Goal: Task Accomplishment & Management: Manage account settings

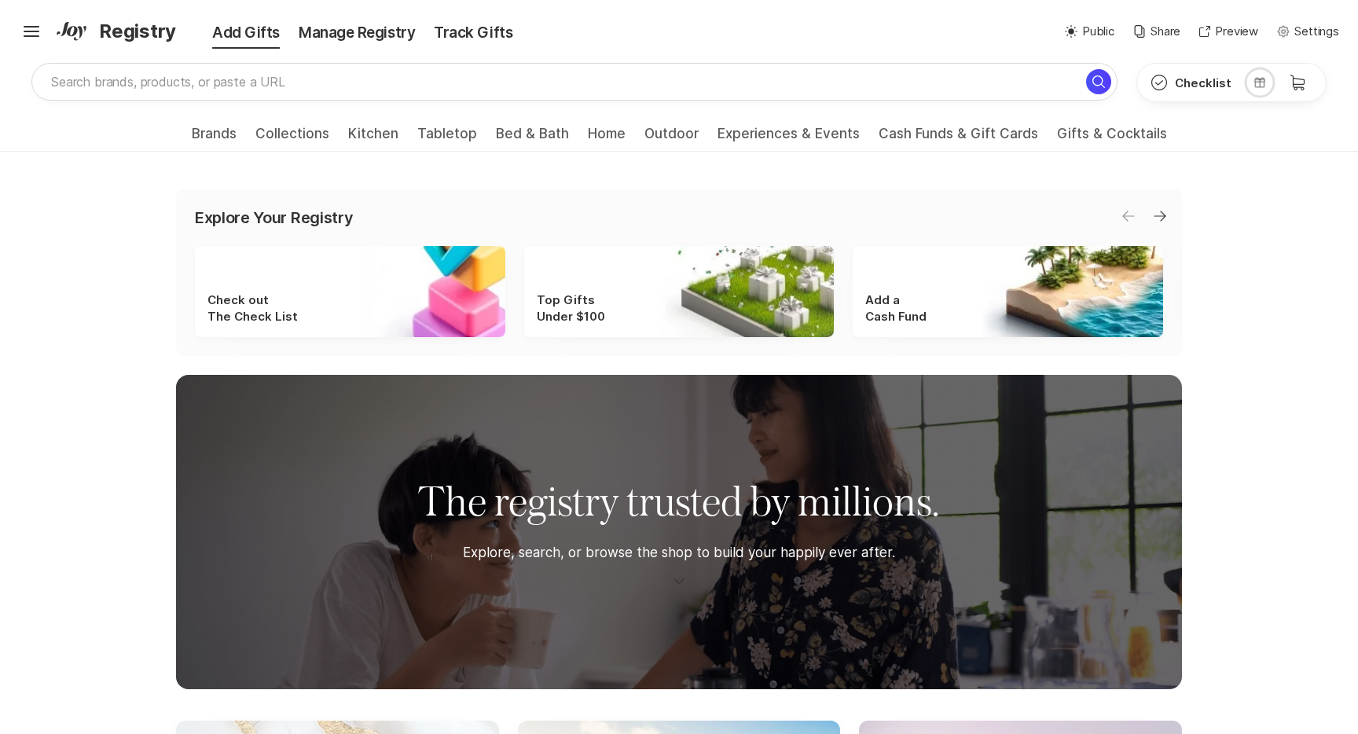
click at [1301, 31] on p "Settings" at bounding box center [1316, 32] width 45 height 18
click at [31, 36] on icon at bounding box center [32, 36] width 16 height 2
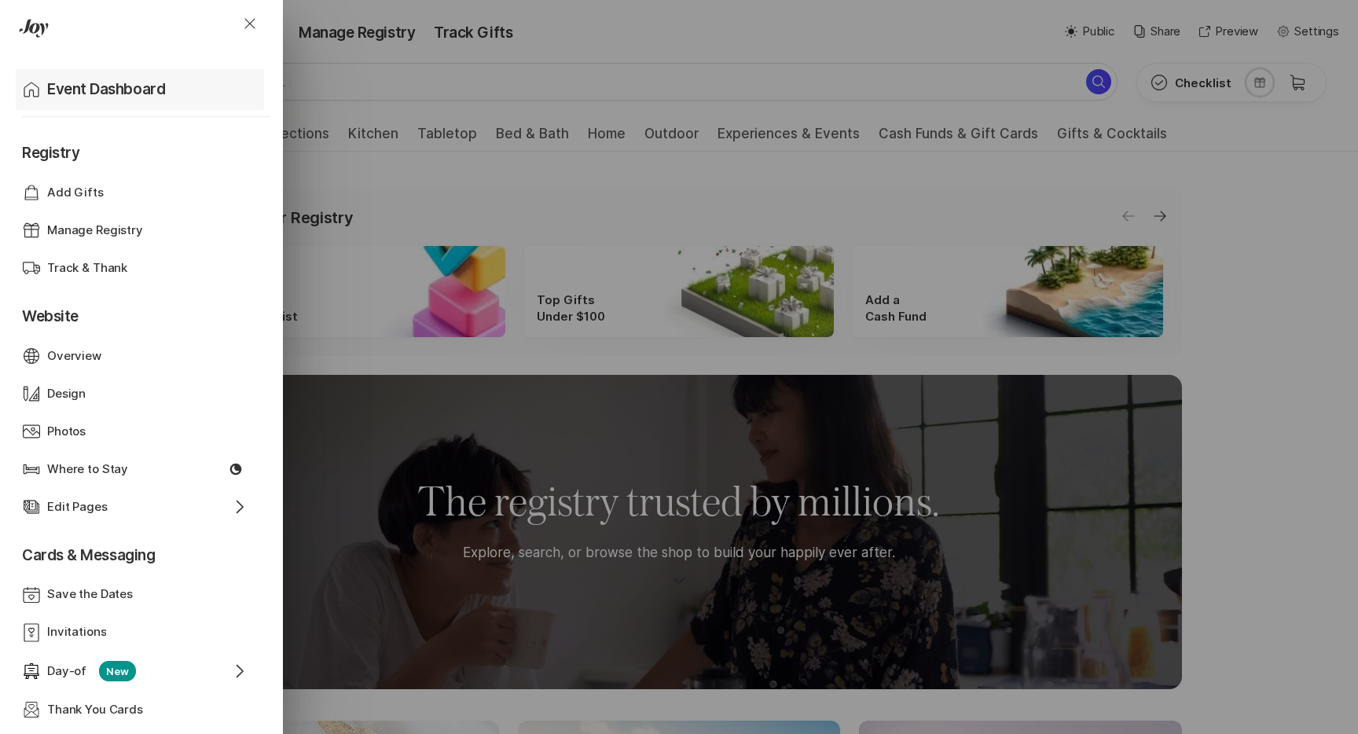
click at [80, 90] on p "Event Dashboard" at bounding box center [106, 90] width 118 height 22
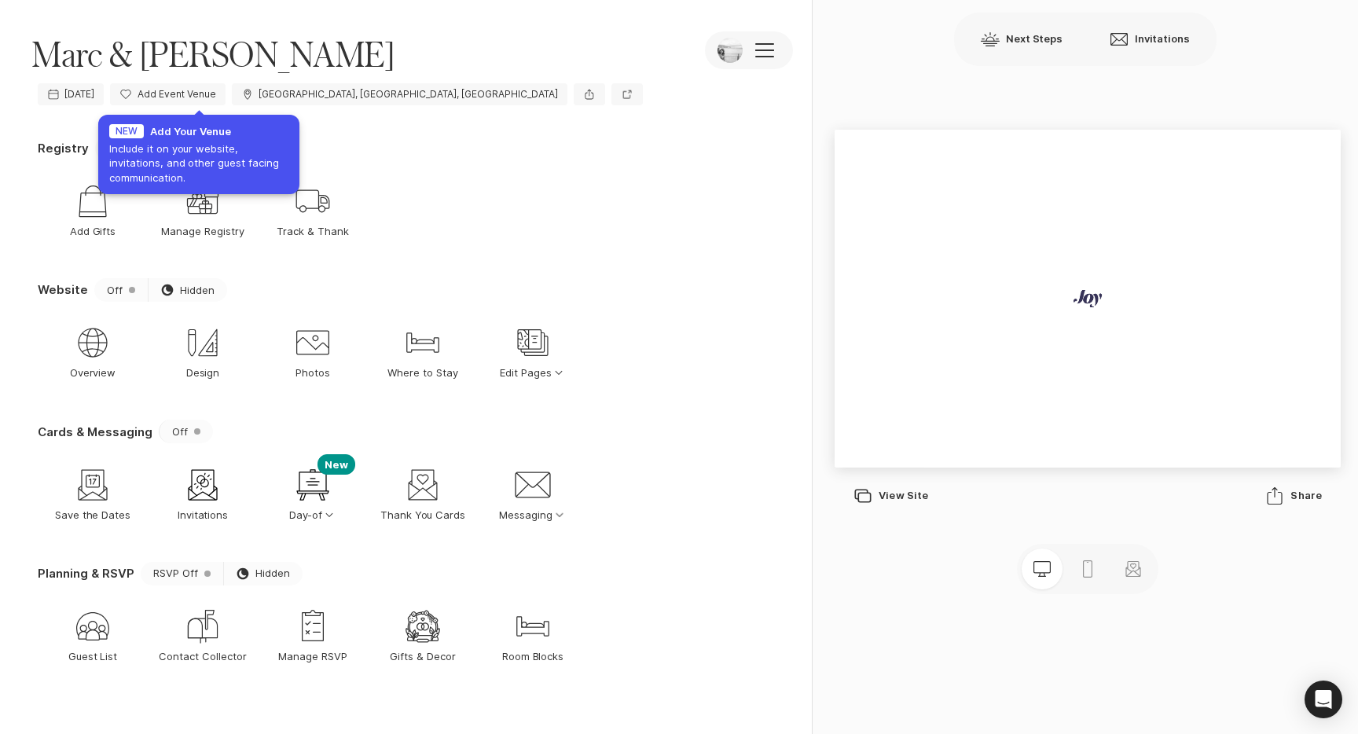
click at [437, 152] on div "Registry On Sun Public" at bounding box center [409, 149] width 743 height 24
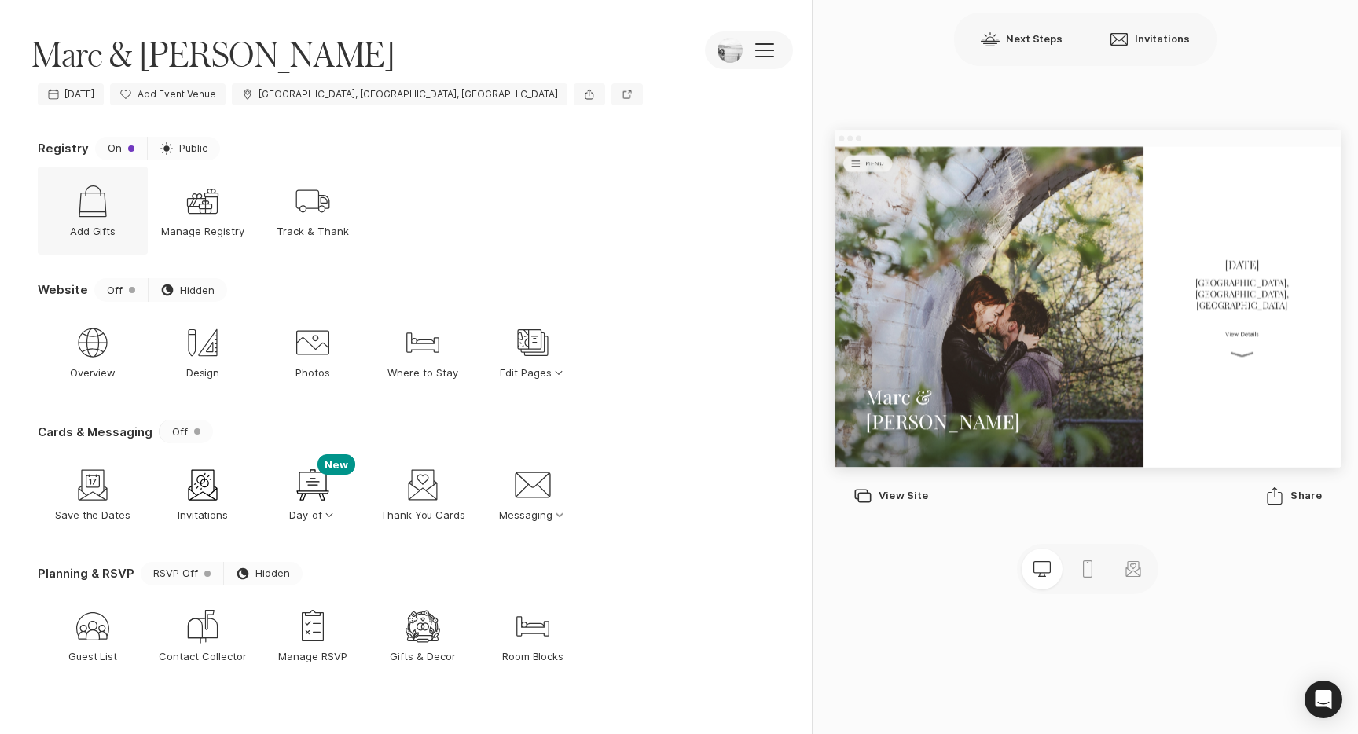
click at [110, 207] on icon "Shop" at bounding box center [93, 201] width 38 height 38
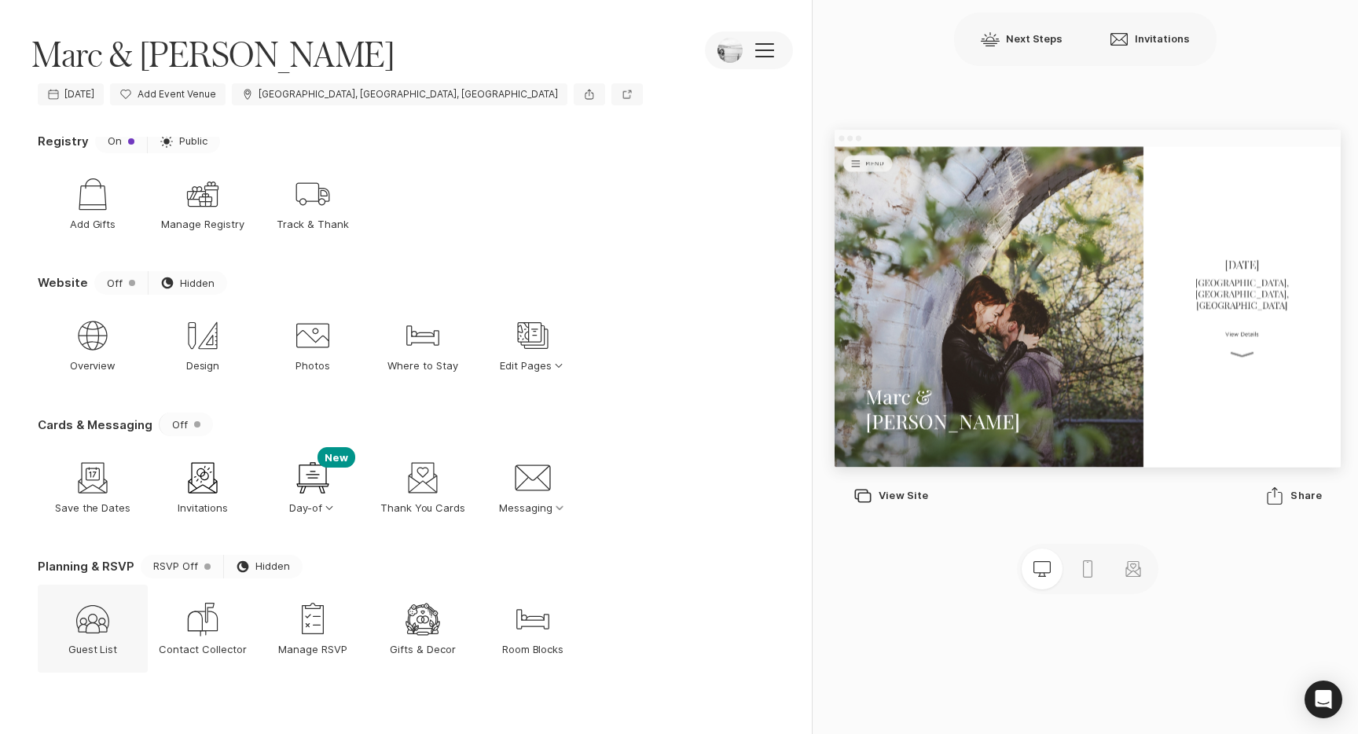
click at [100, 607] on icon at bounding box center [92, 619] width 33 height 28
click at [191, 501] on p "Invitations" at bounding box center [203, 508] width 51 height 14
click at [129, 283] on div at bounding box center [132, 283] width 6 height 6
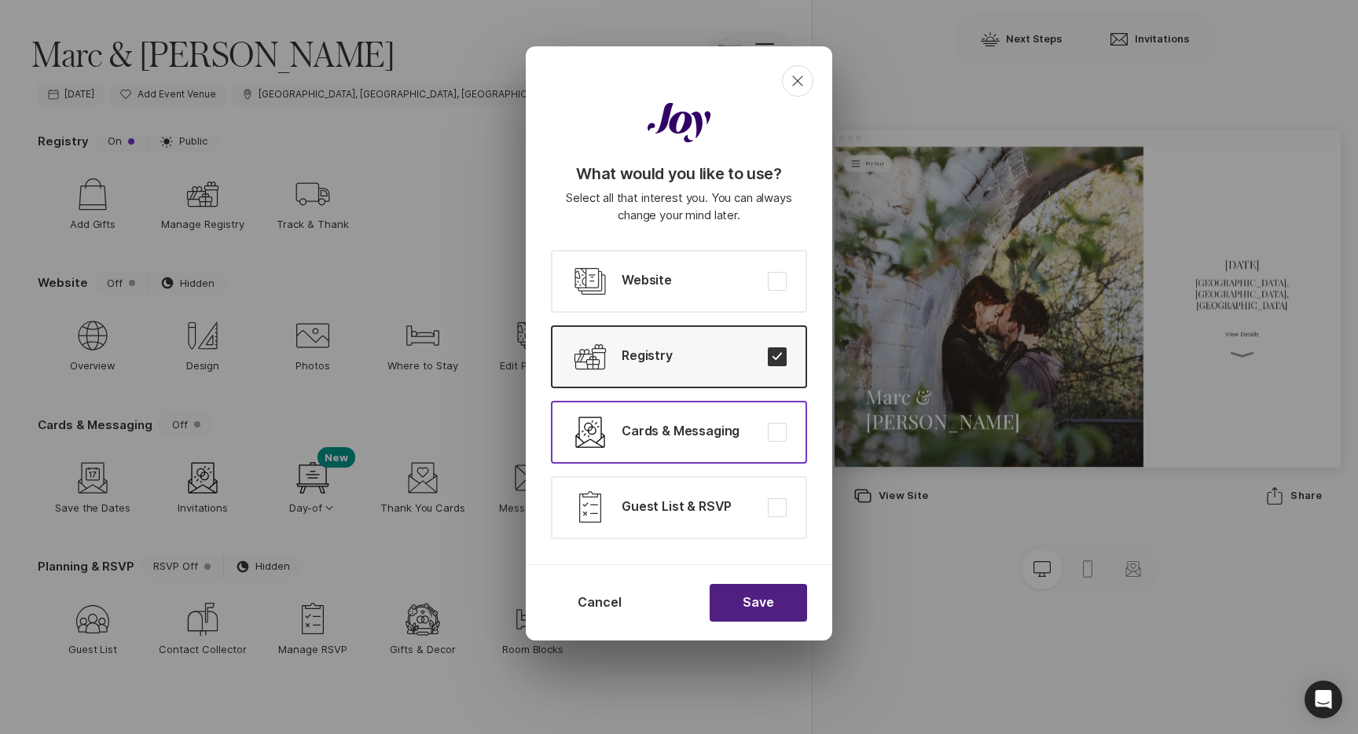
click at [782, 440] on button at bounding box center [777, 432] width 19 height 19
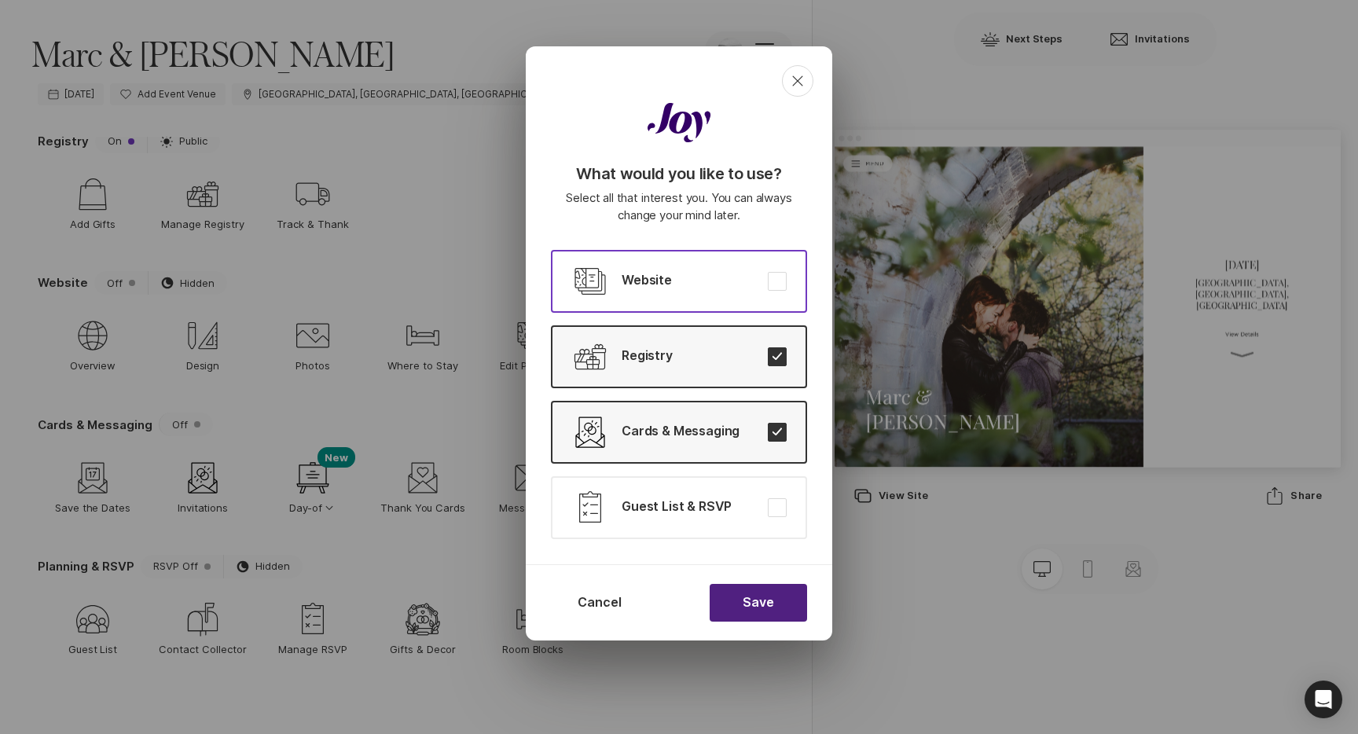
click at [787, 265] on button "Edit Pages Website" at bounding box center [679, 281] width 256 height 63
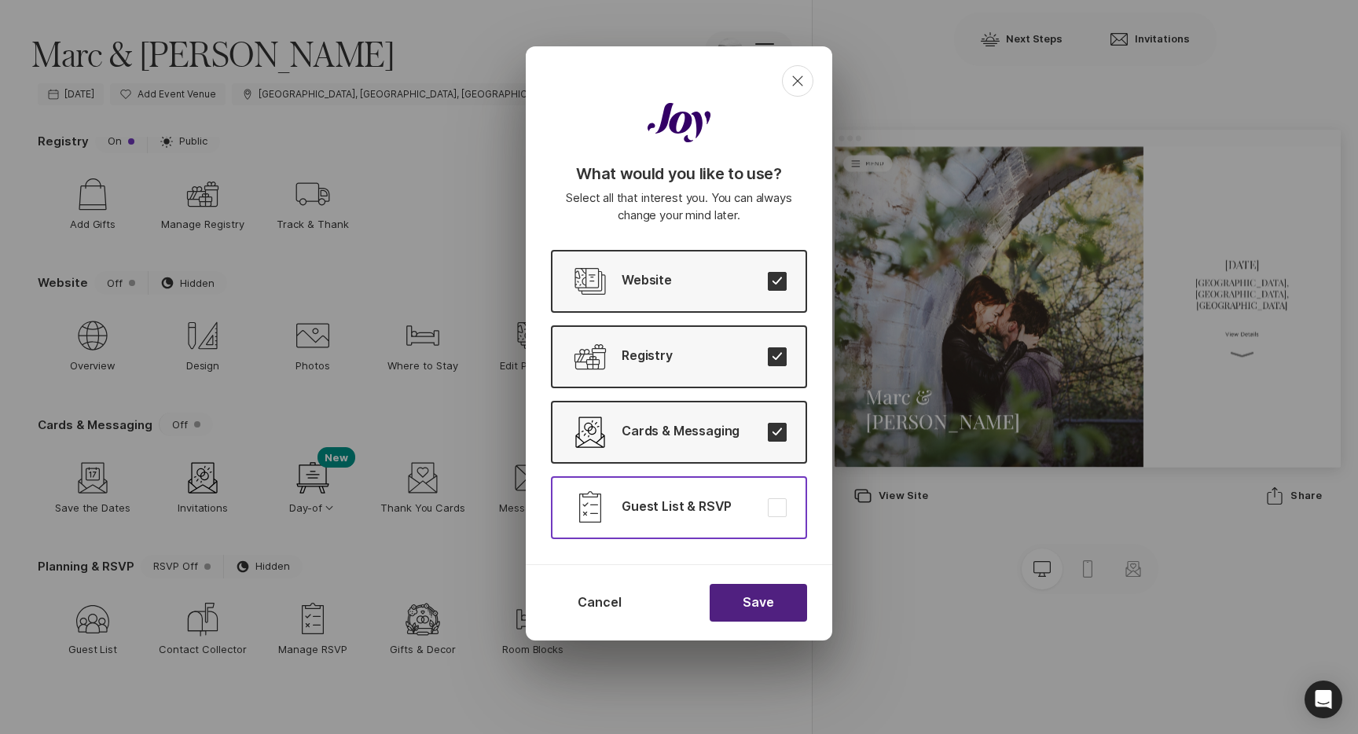
click at [773, 497] on button "Rsvp Admin Guest List & RSVP" at bounding box center [679, 507] width 256 height 63
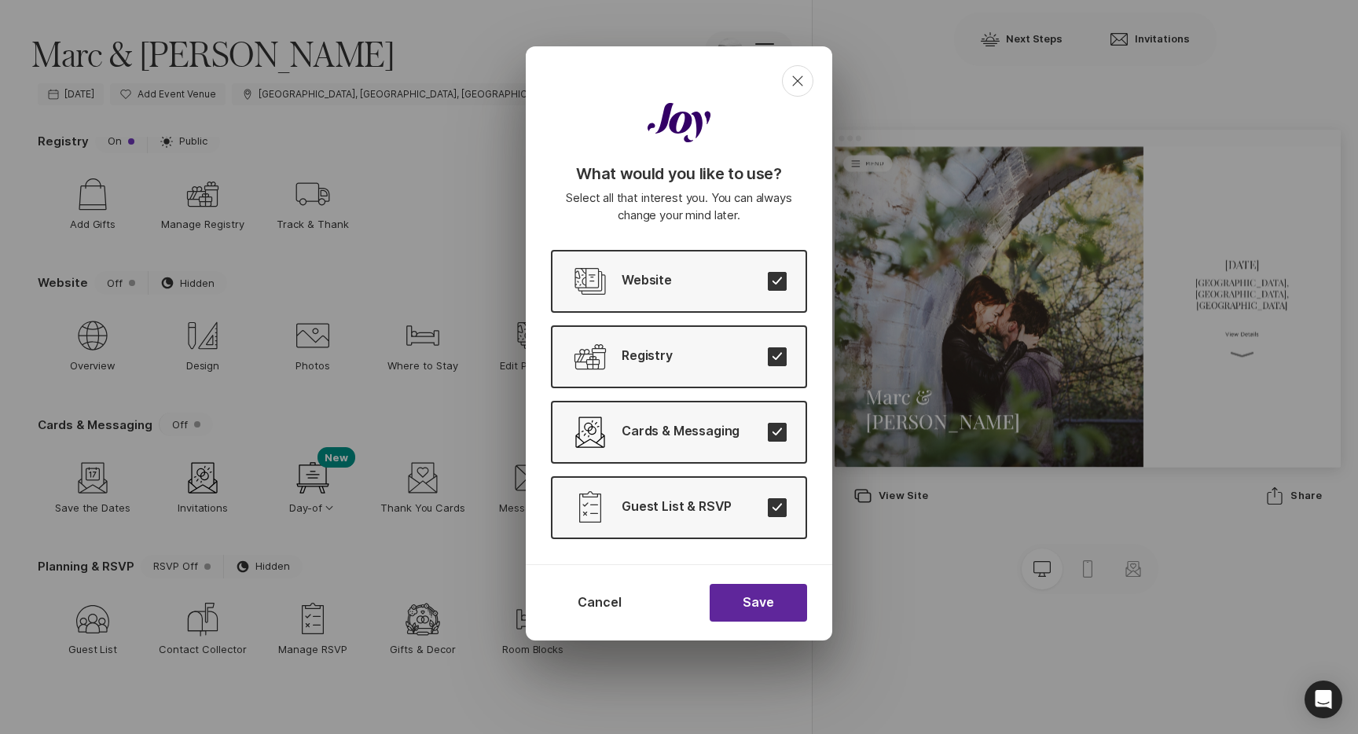
click at [785, 607] on button "Save" at bounding box center [758, 603] width 97 height 38
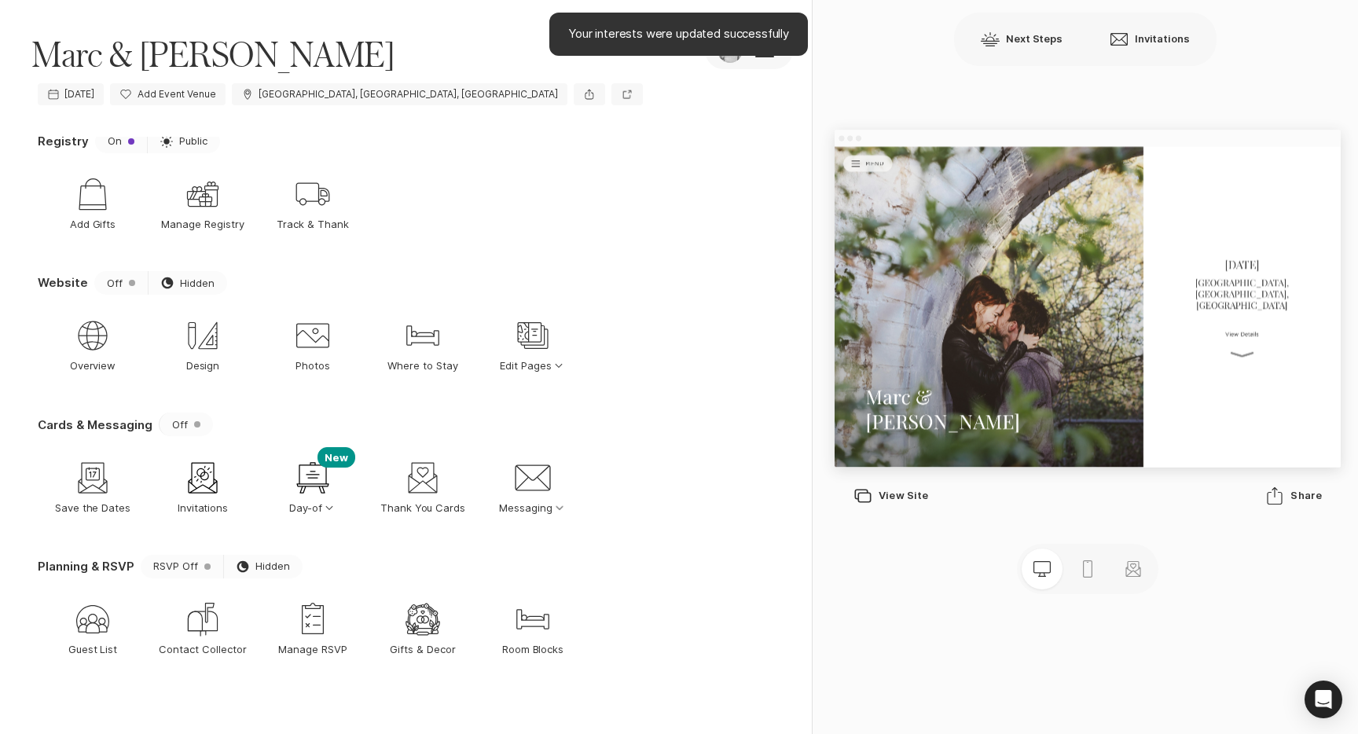
scroll to position [0, 0]
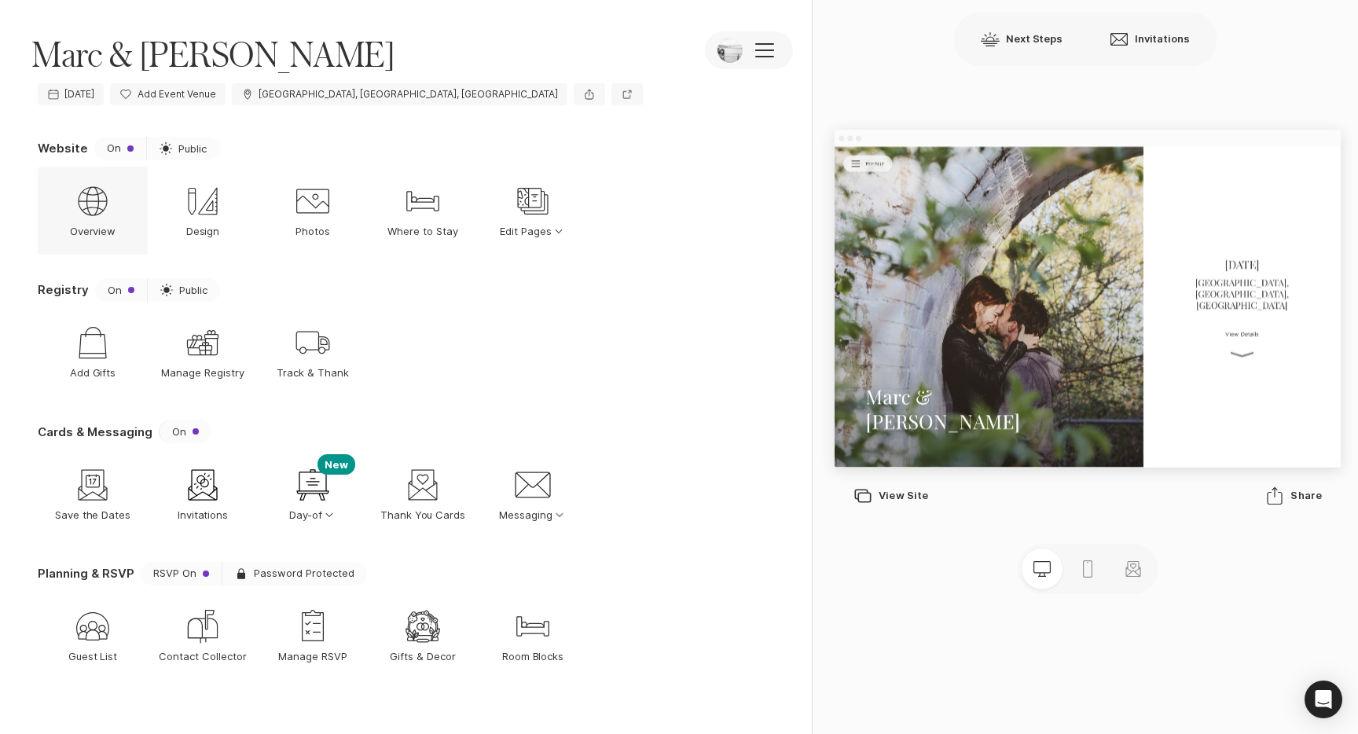
click at [116, 218] on div "Web Globe Overview" at bounding box center [93, 211] width 110 height 88
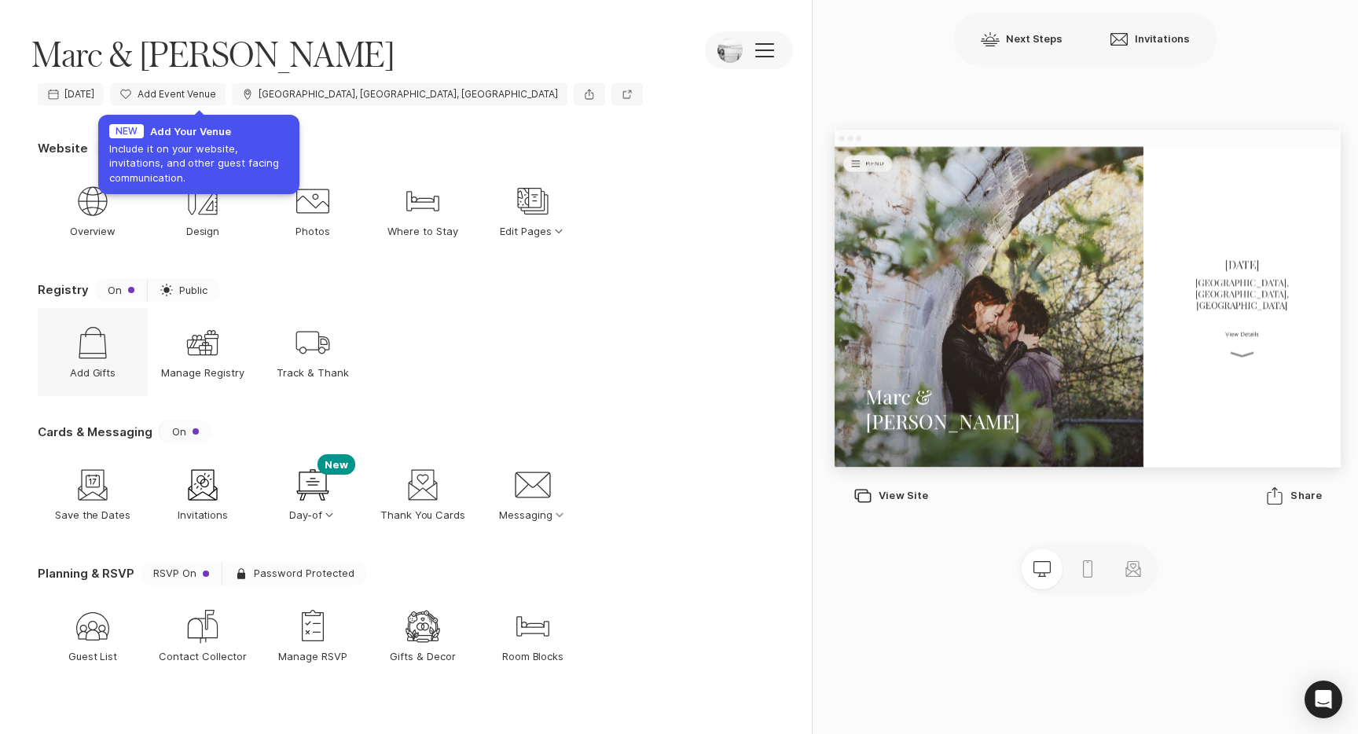
click at [95, 336] on icon "Shop" at bounding box center [93, 343] width 38 height 38
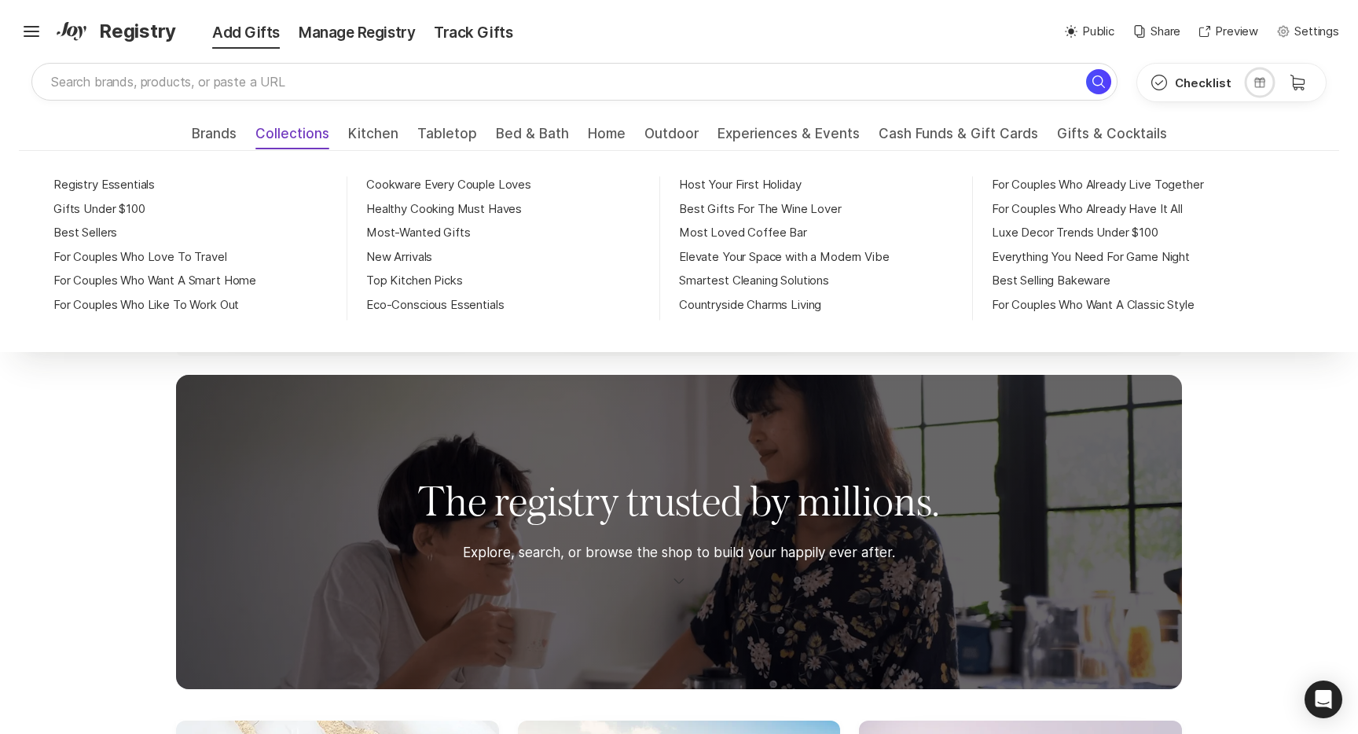
click at [312, 141] on span "Collections" at bounding box center [292, 138] width 74 height 25
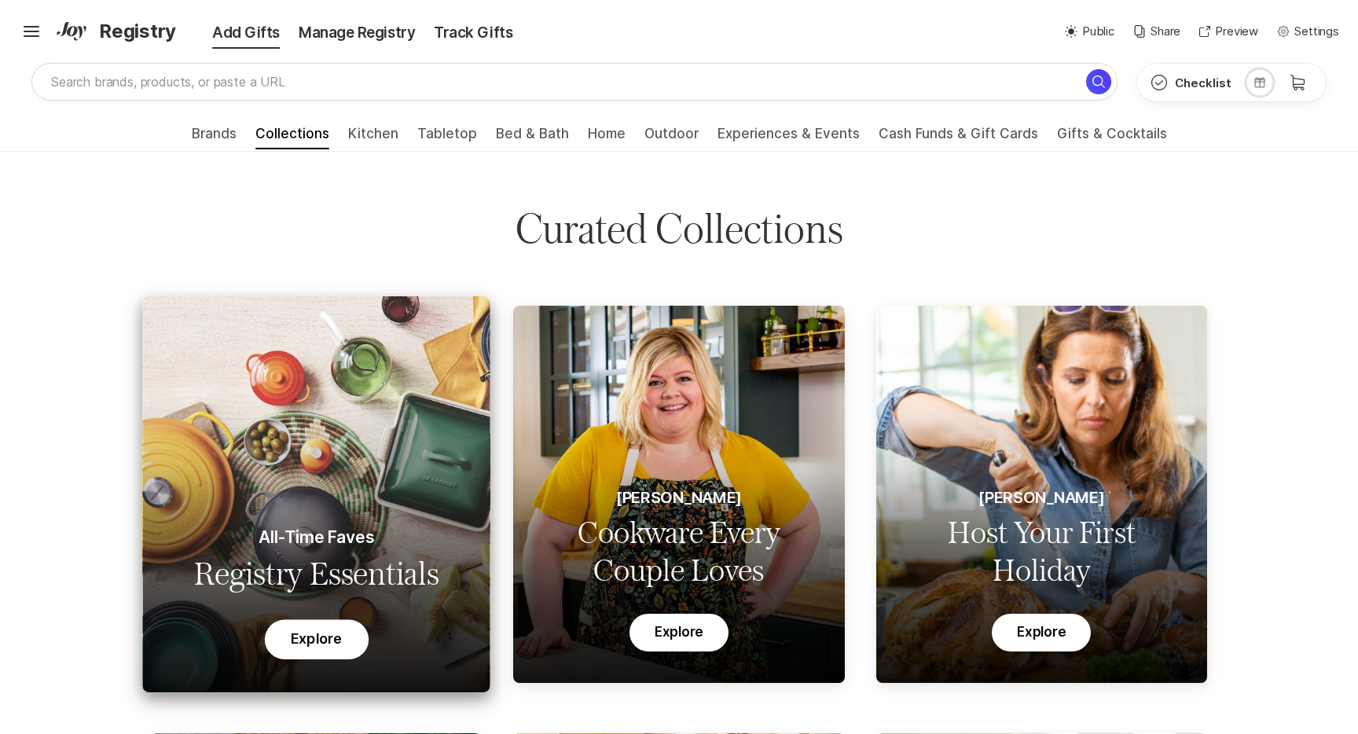
click at [319, 513] on div "All-Time Faves Registry Essentials Explore" at bounding box center [315, 543] width 347 height 297
click at [354, 403] on div "All-Time Faves Registry Essentials Explore" at bounding box center [315, 543] width 347 height 297
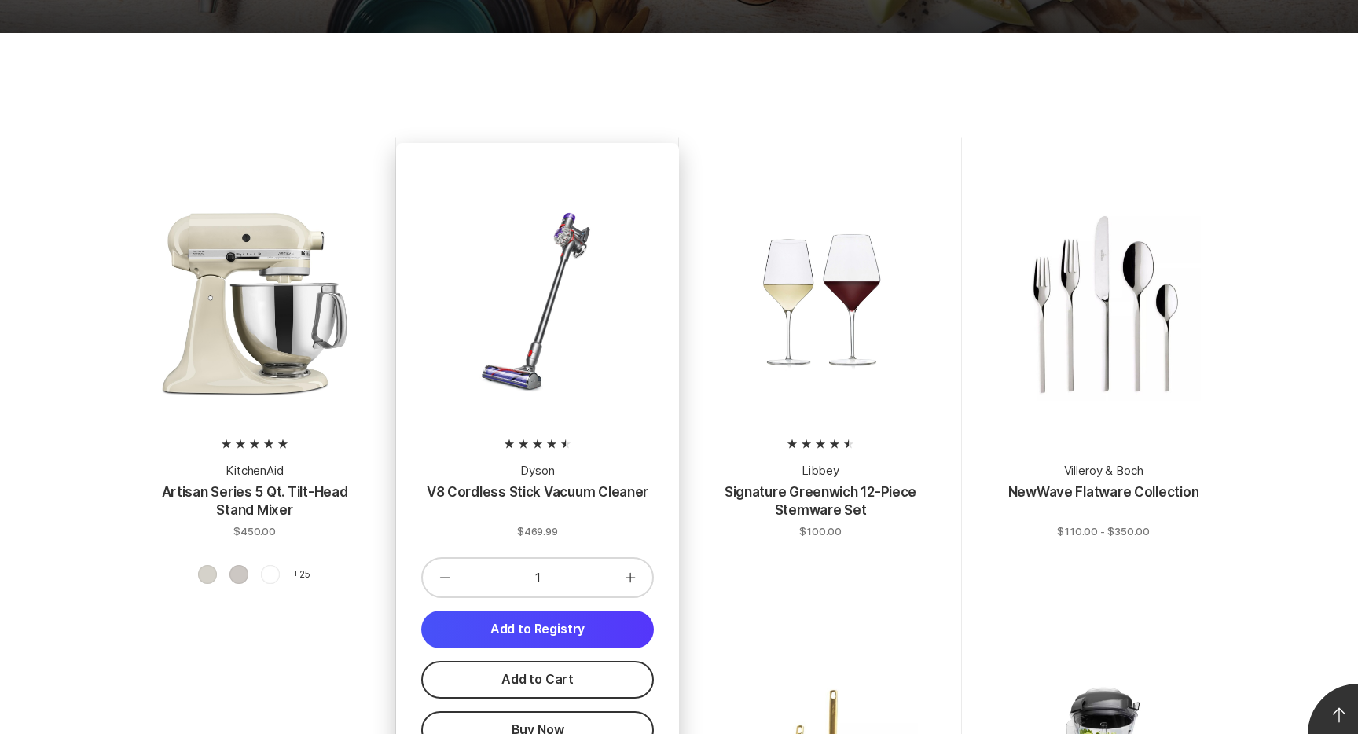
scroll to position [585, 0]
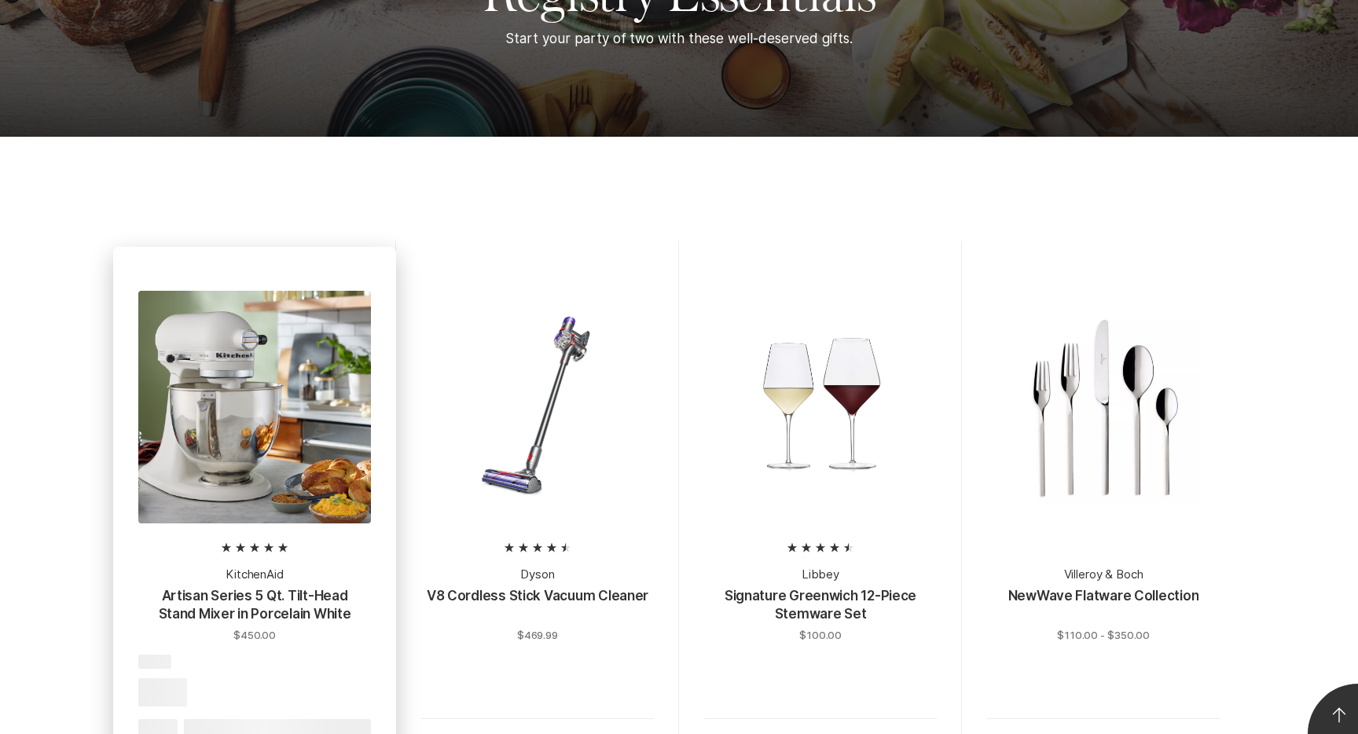
click at [244, 446] on div at bounding box center [254, 407] width 233 height 233
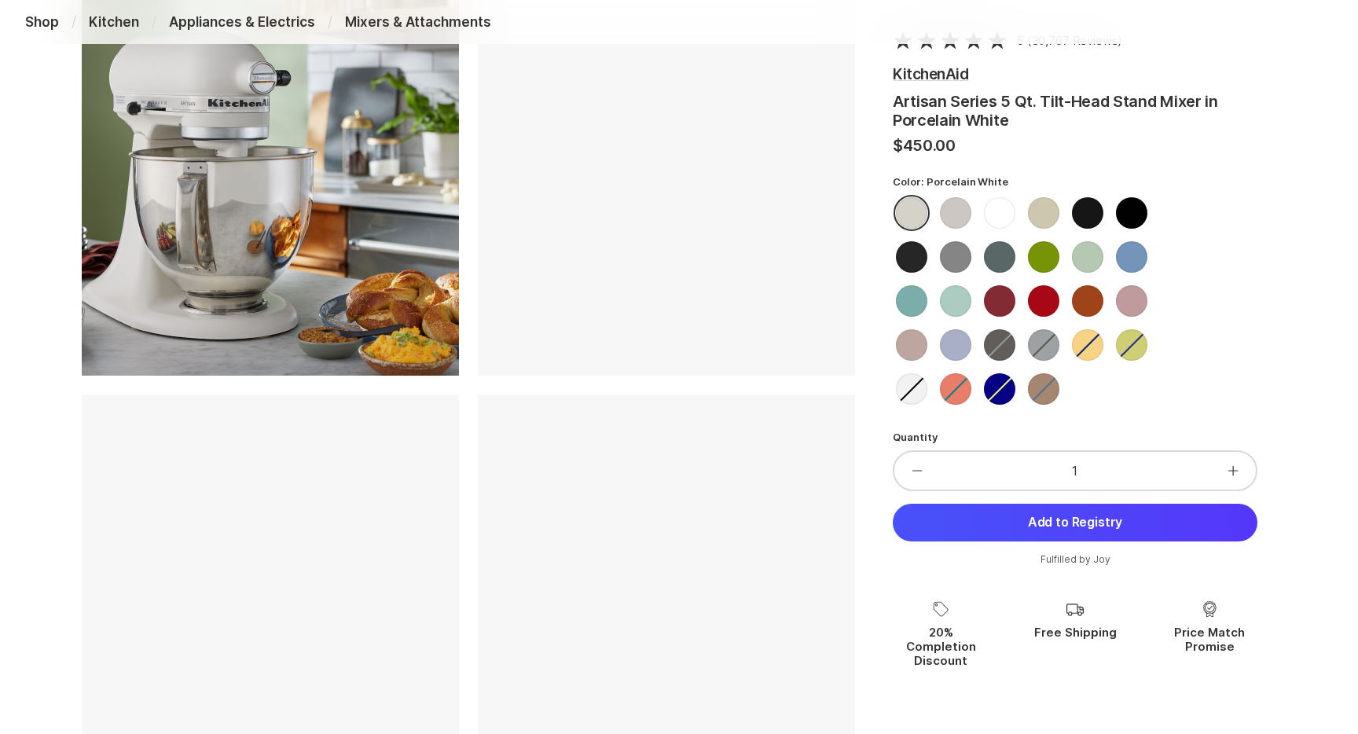
scroll to position [227, 0]
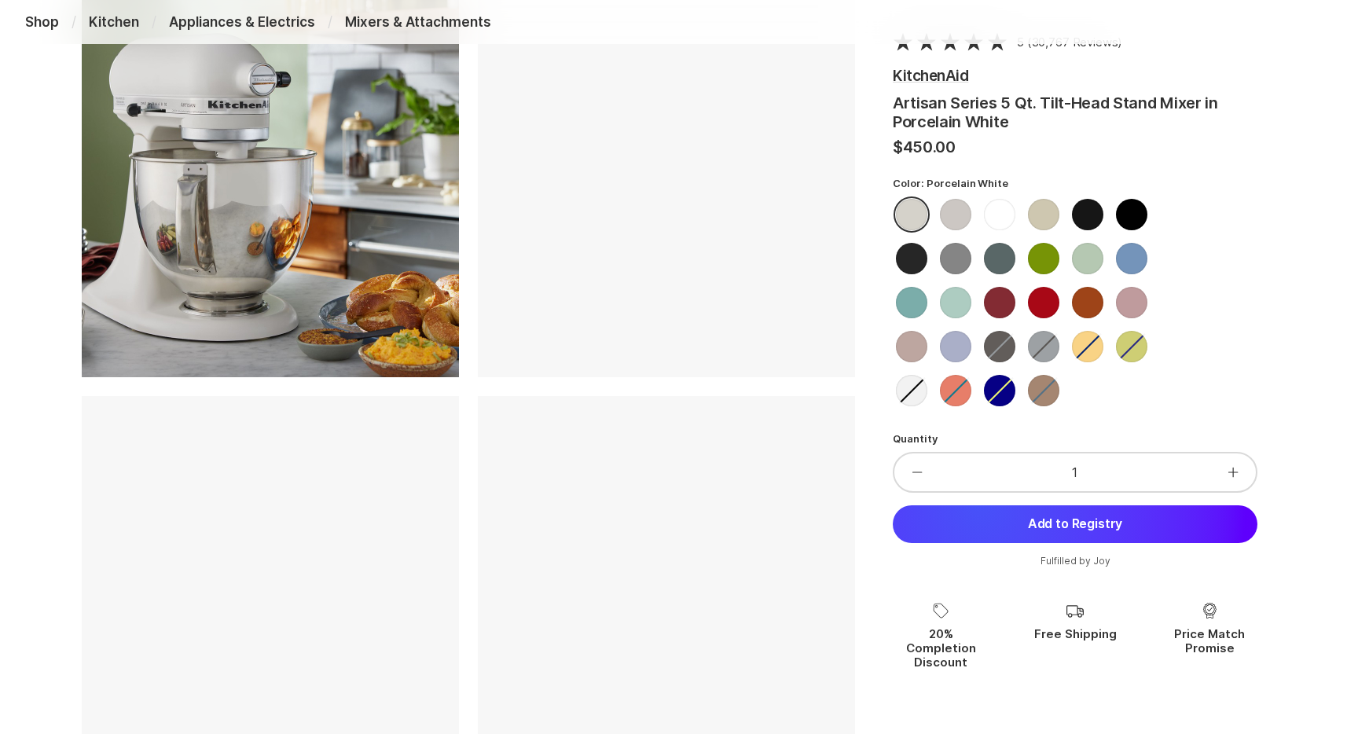
click at [1033, 523] on button "Add to Registry" at bounding box center [1075, 524] width 365 height 38
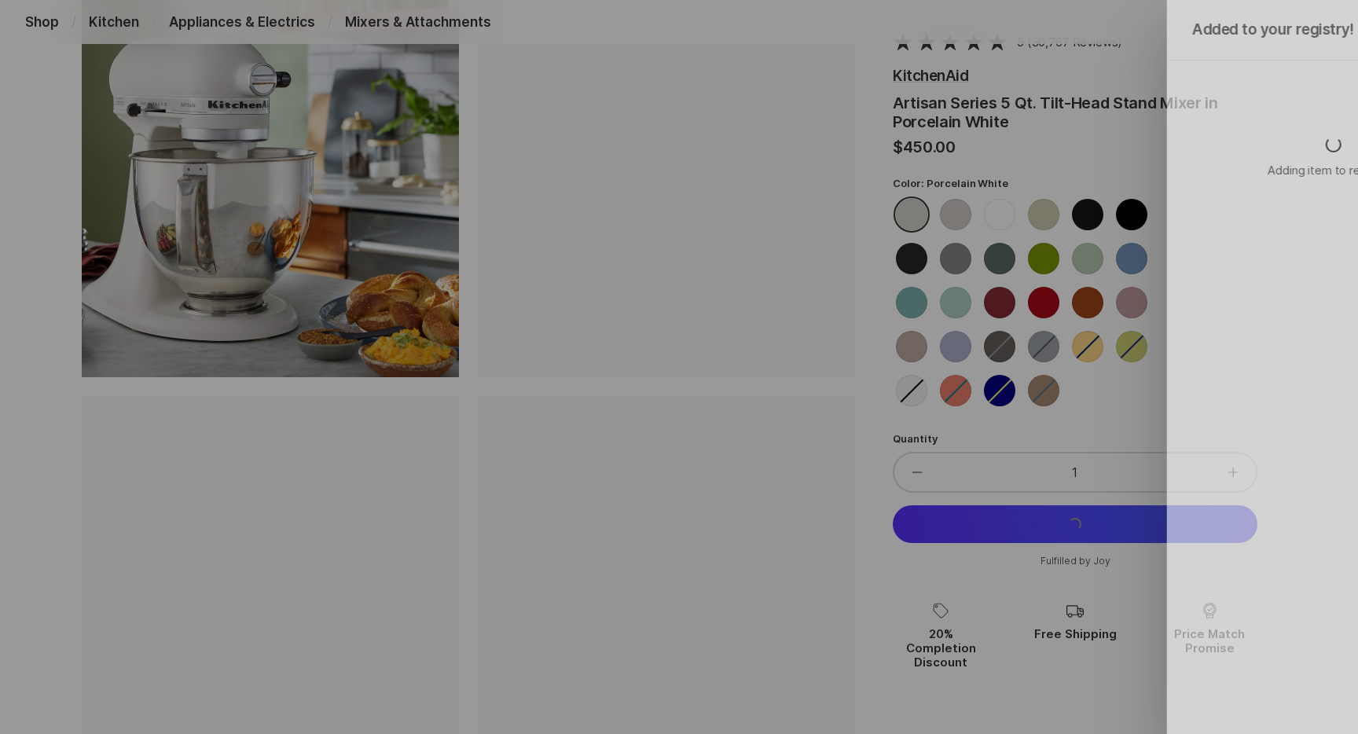
scroll to position [0, 0]
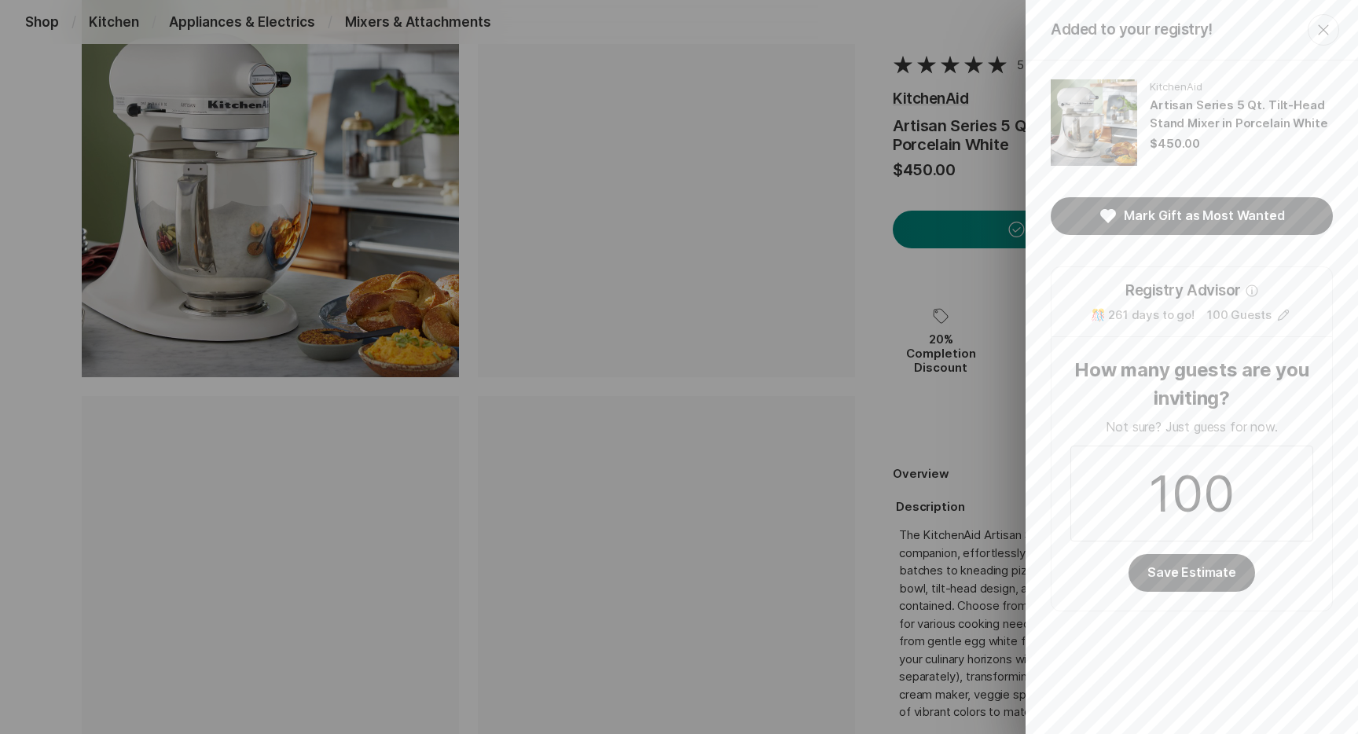
click at [429, 206] on div "Added to your registry! Close KitchenAid Artisan Series 5 Qt. Tilt-Head Stand M…" at bounding box center [679, 367] width 1358 height 734
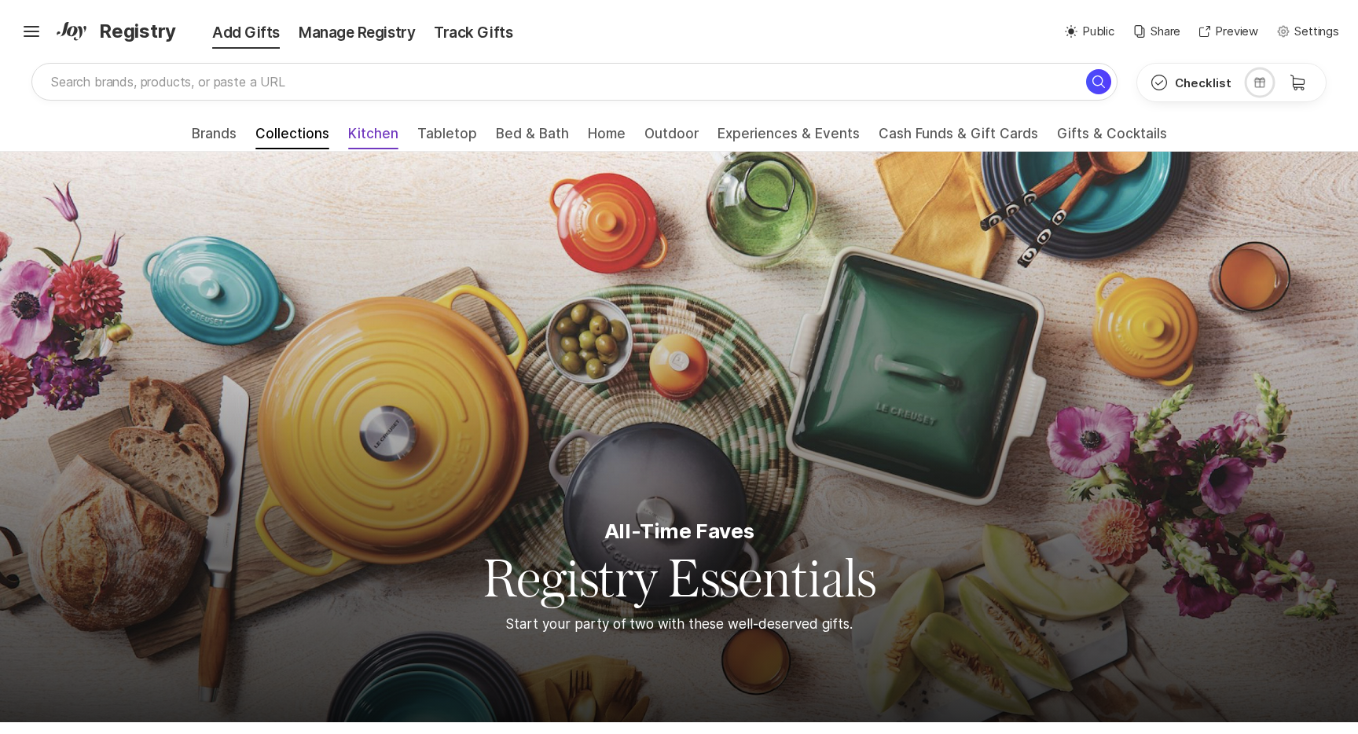
click at [393, 135] on span "Kitchen" at bounding box center [373, 138] width 50 height 25
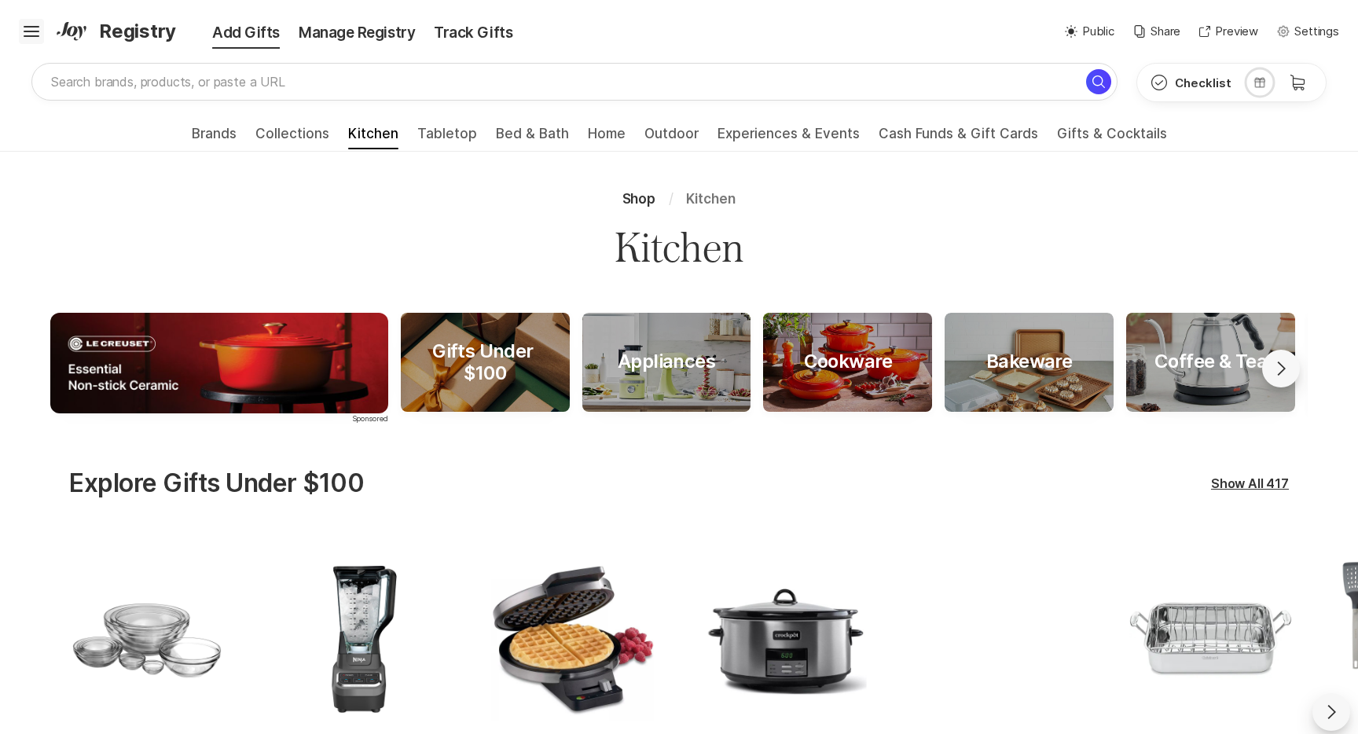
click at [22, 32] on icon "Hamburger" at bounding box center [31, 31] width 25 height 25
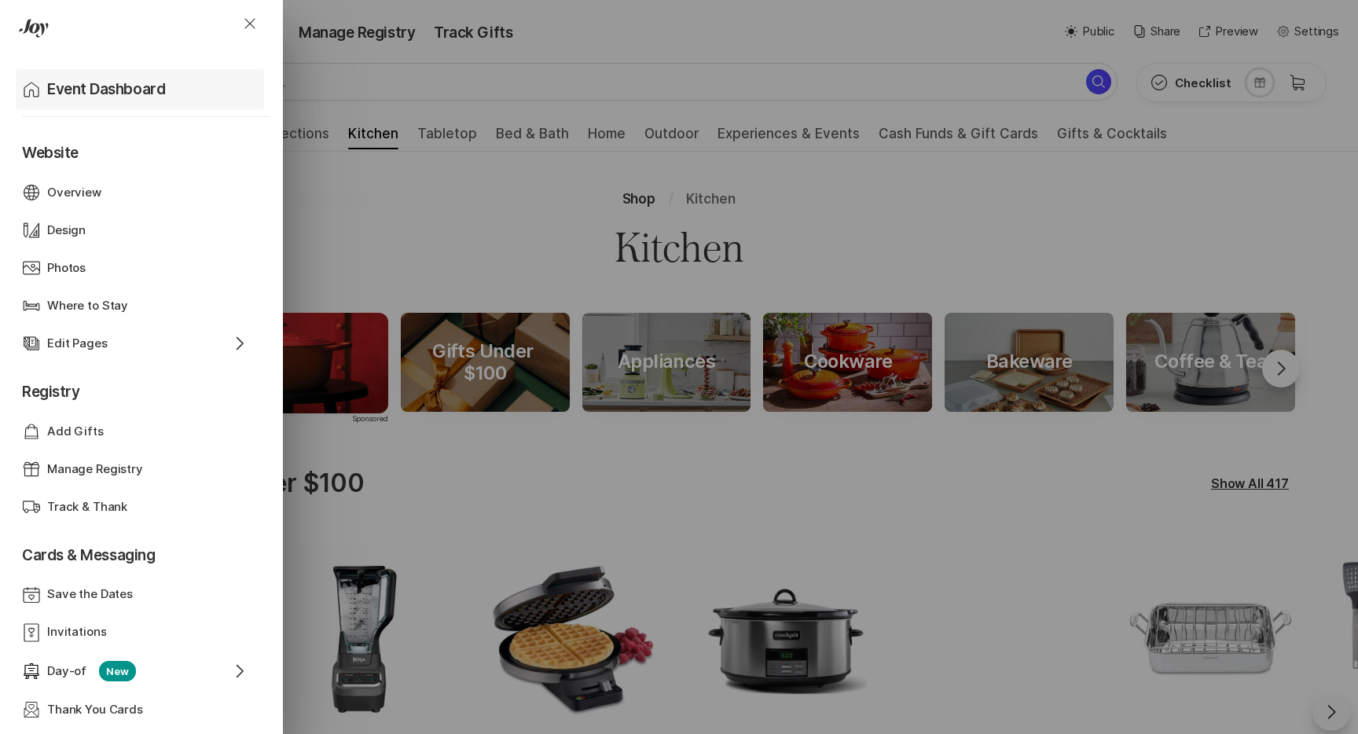
click at [83, 94] on p "Event Dashboard" at bounding box center [106, 90] width 118 height 22
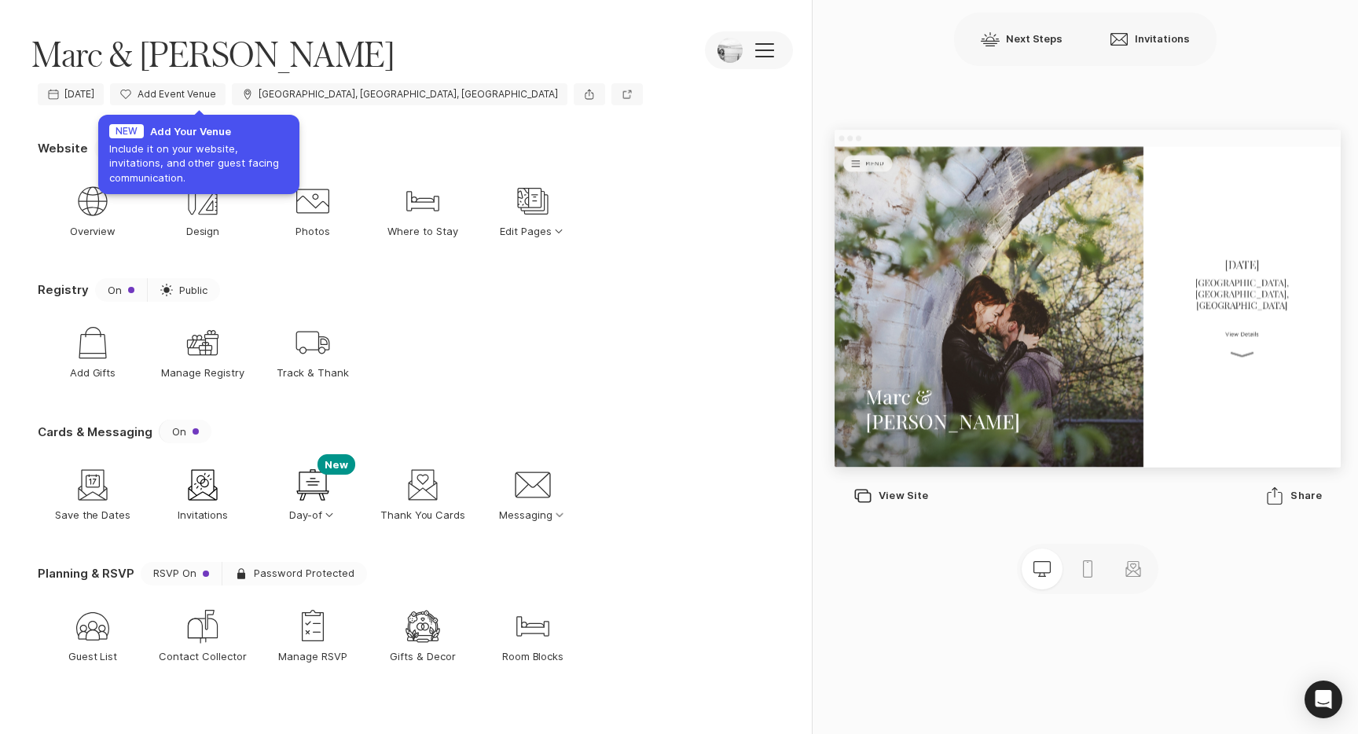
click at [362, 61] on div "[PERSON_NAME] & [PERSON_NAME] Camera Edit Photos [PERSON_NAME] & [PERSON_NAME] …" at bounding box center [406, 38] width 812 height 77
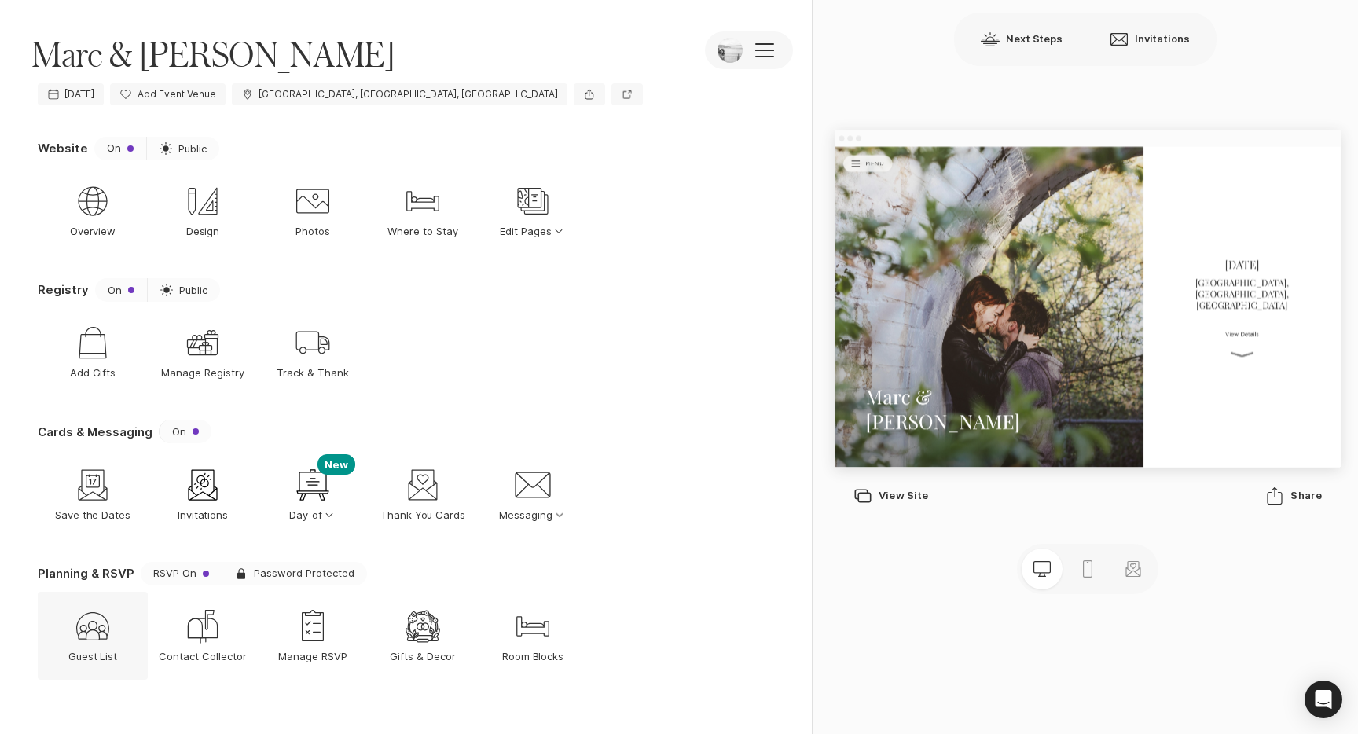
click at [68, 651] on div "Guest List Guest List" at bounding box center [93, 636] width 110 height 88
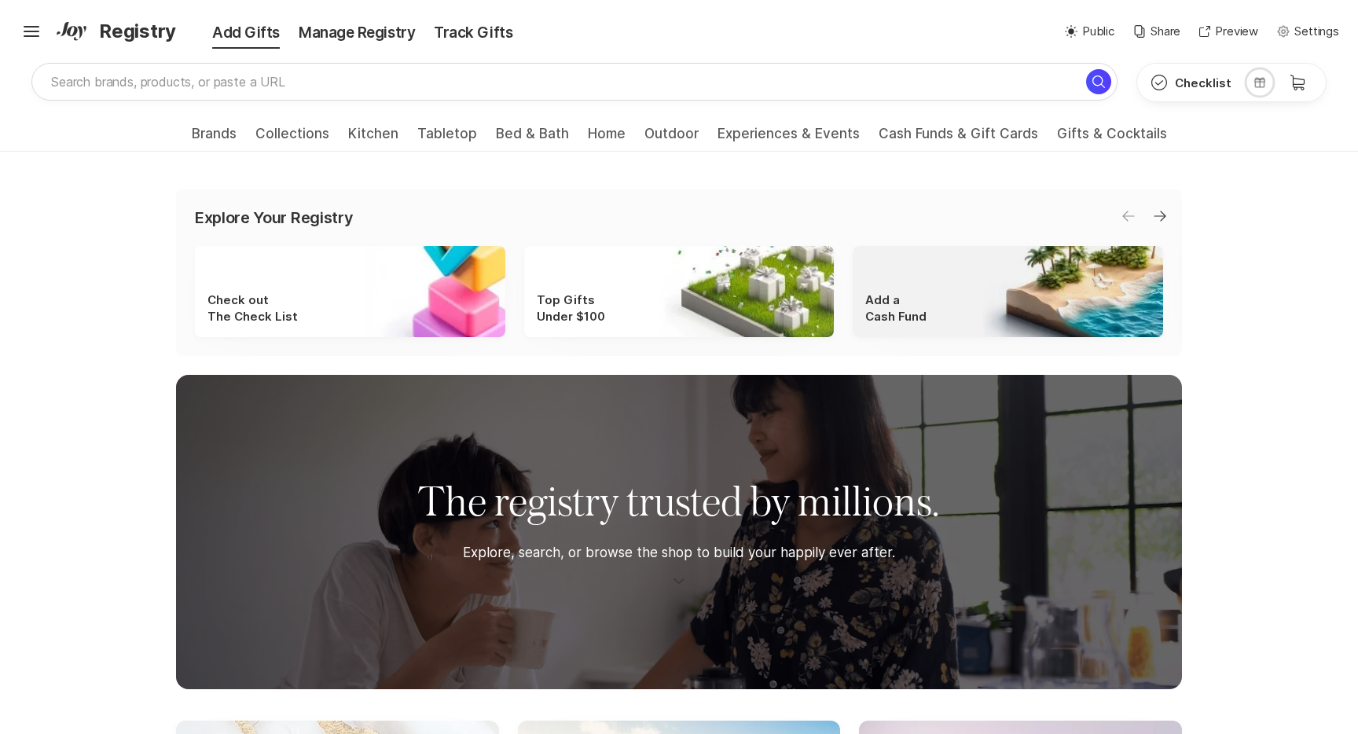
click at [927, 312] on div "Add a Cash Fund" at bounding box center [1008, 291] width 310 height 91
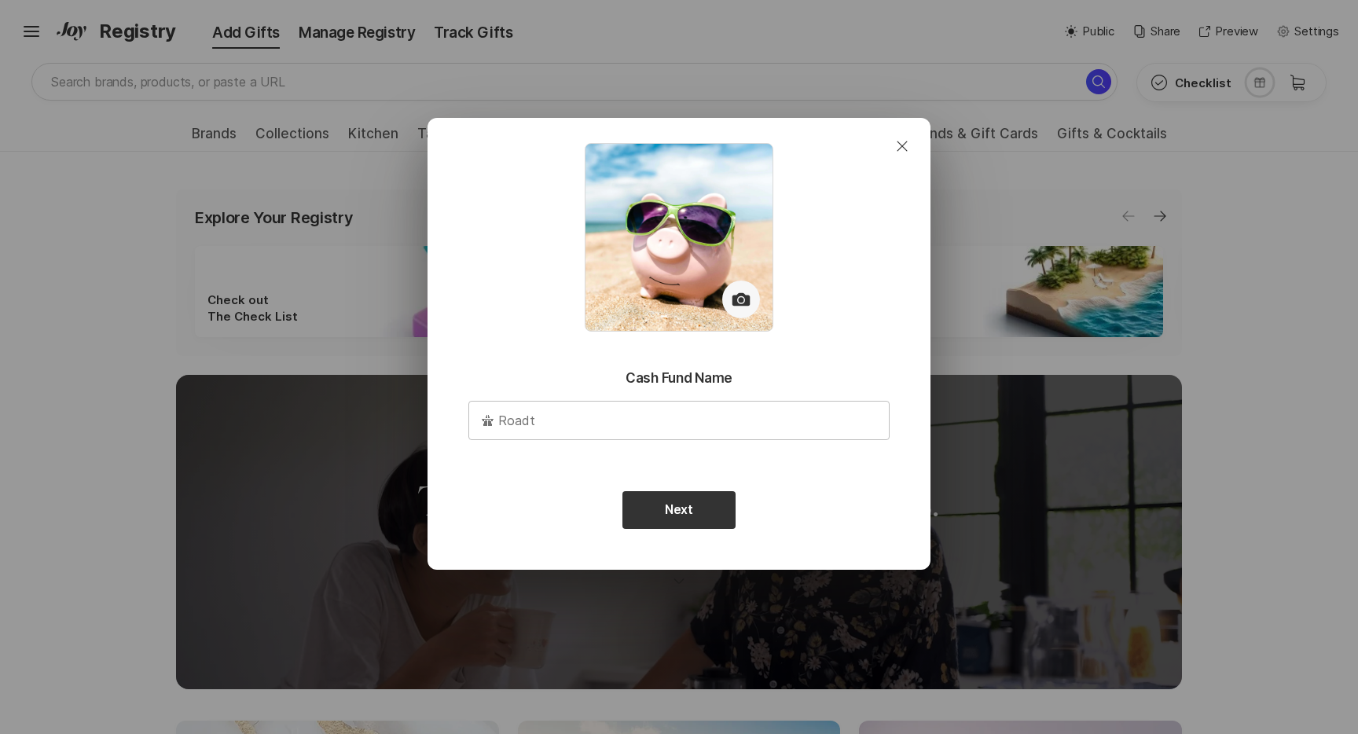
click at [625, 416] on input "text" at bounding box center [679, 420] width 420 height 38
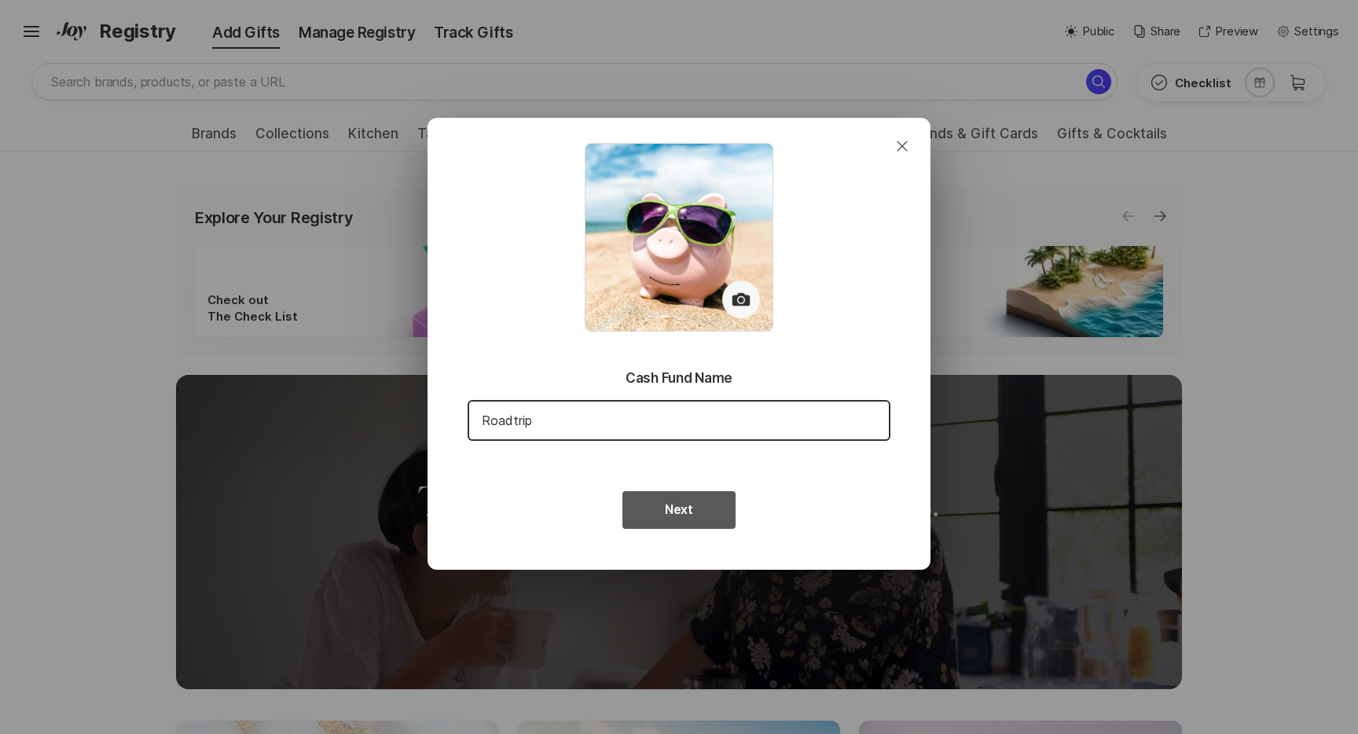
type input "Roadtrip"
click at [684, 504] on button "Next" at bounding box center [678, 510] width 113 height 38
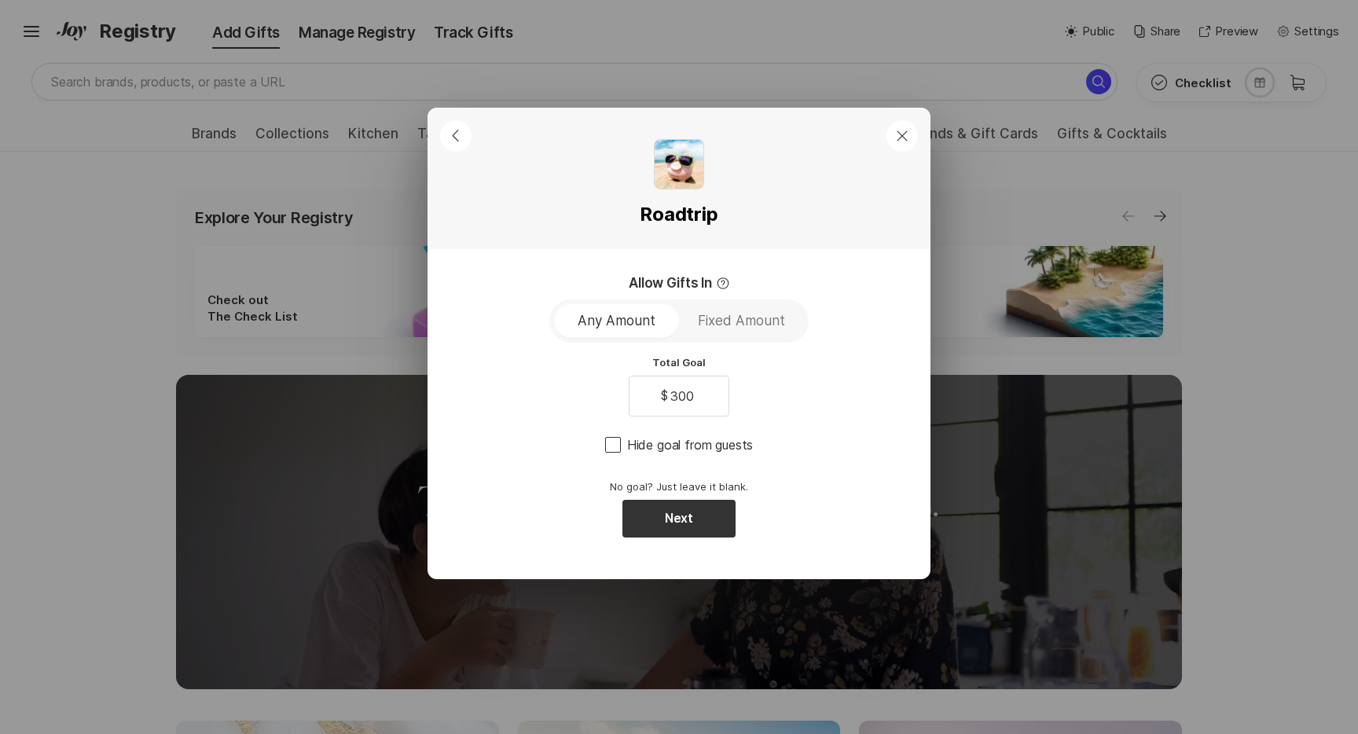
click at [729, 332] on p "Fixed Amount" at bounding box center [741, 321] width 87 height 24
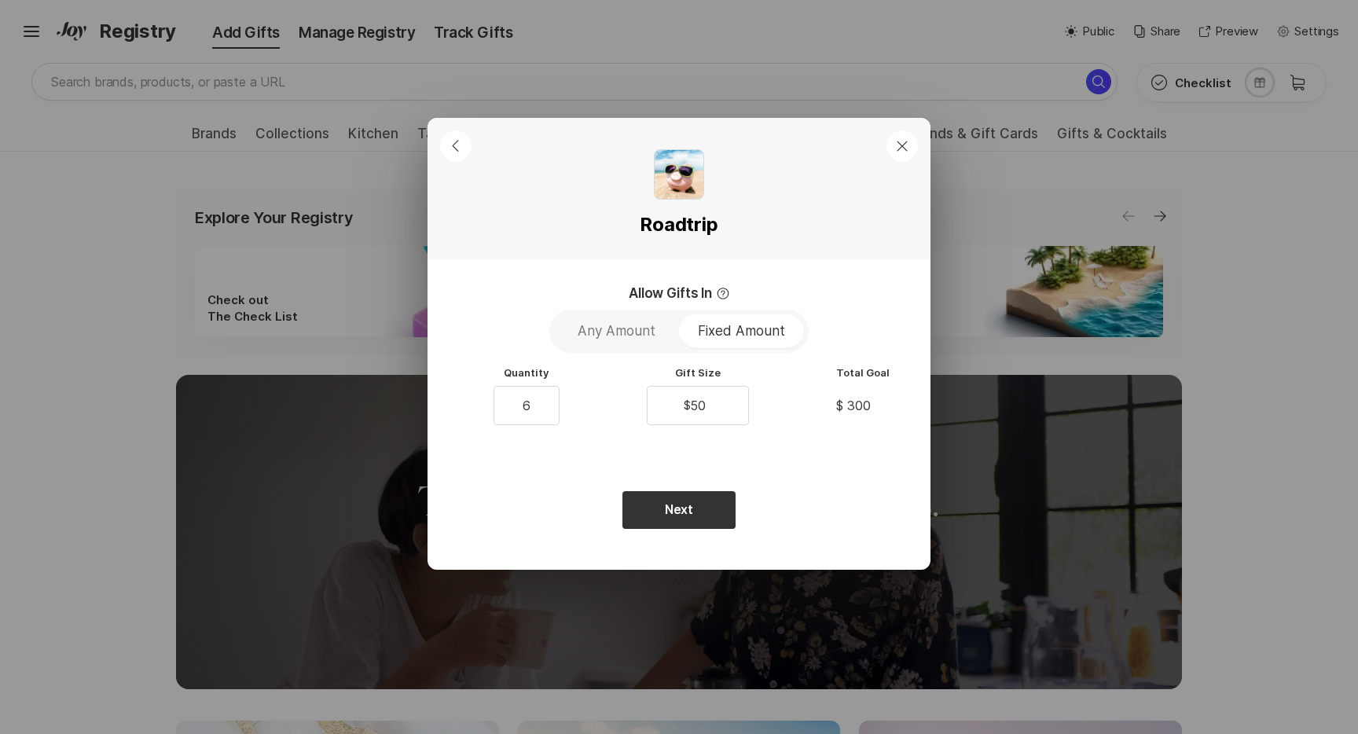
click at [636, 331] on p "Any Amount" at bounding box center [617, 330] width 78 height 24
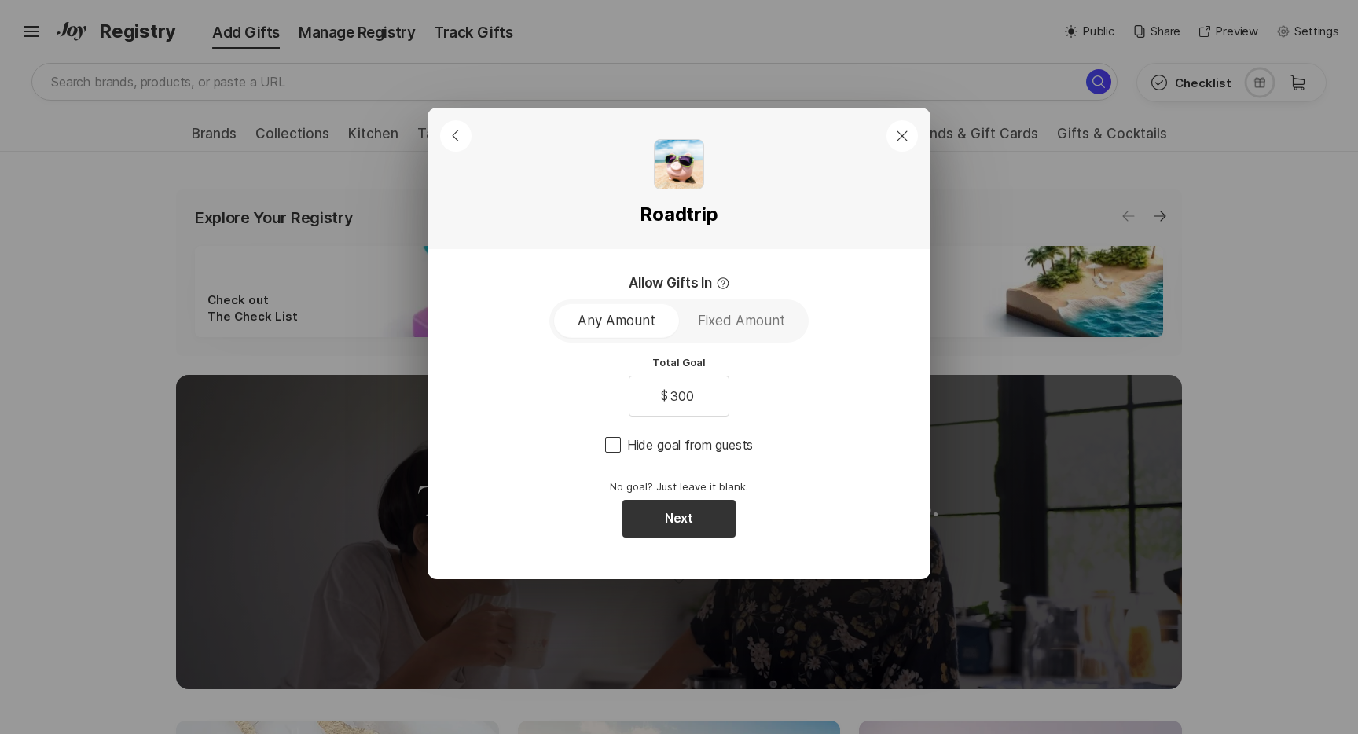
click at [665, 453] on span "Hide goal from guests" at bounding box center [690, 444] width 127 height 19
click at [605, 446] on input "Hide goal from guests" at bounding box center [604, 445] width 1 height 1
checkbox input "true"
click at [700, 526] on button "Next" at bounding box center [678, 520] width 113 height 38
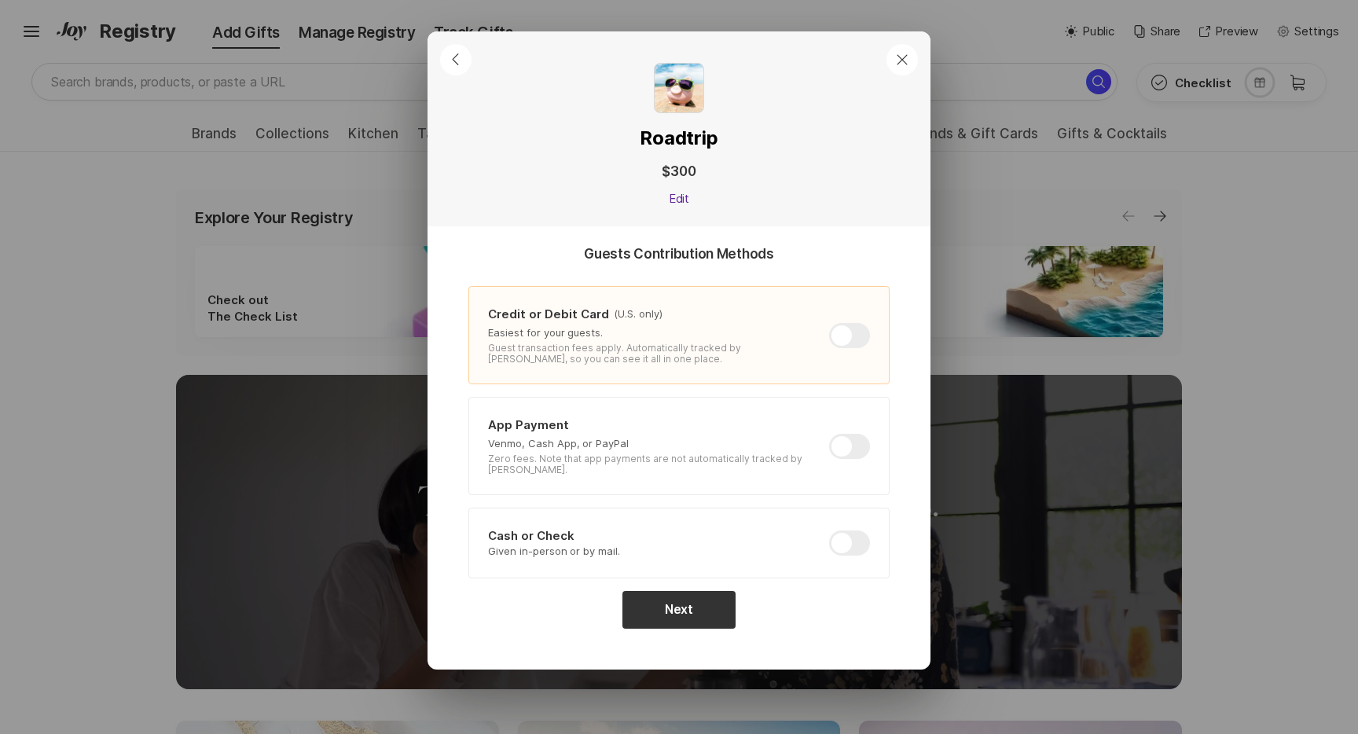
click at [834, 530] on div at bounding box center [849, 542] width 41 height 25
click at [830, 530] on input "checkbox" at bounding box center [829, 530] width 1 height 1
checkbox input "true"
click at [860, 360] on div "Credit or Debit Card (U.S. only) Easiest for your guests. Guest transaction fee…" at bounding box center [678, 335] width 421 height 98
click at [856, 324] on div at bounding box center [849, 335] width 41 height 25
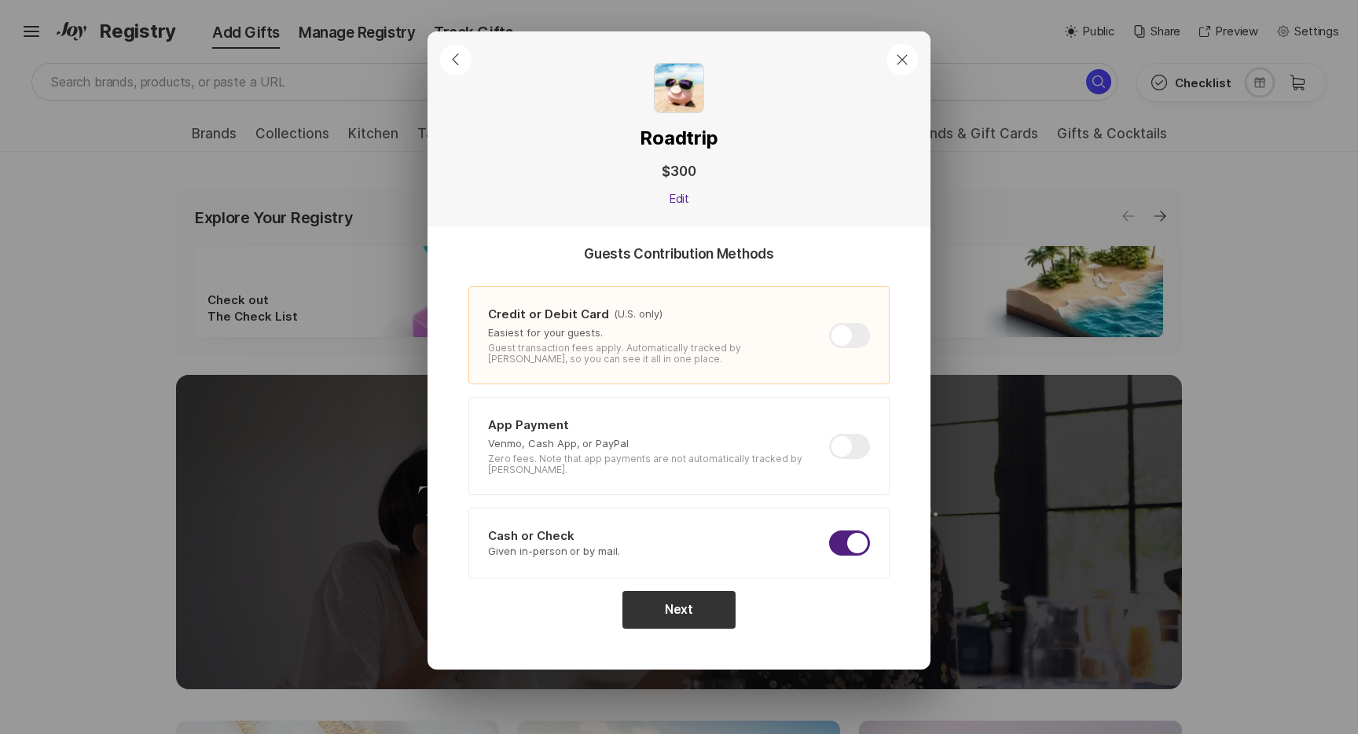
click at [830, 324] on input "checkbox" at bounding box center [829, 323] width 1 height 1
checkbox input "false"
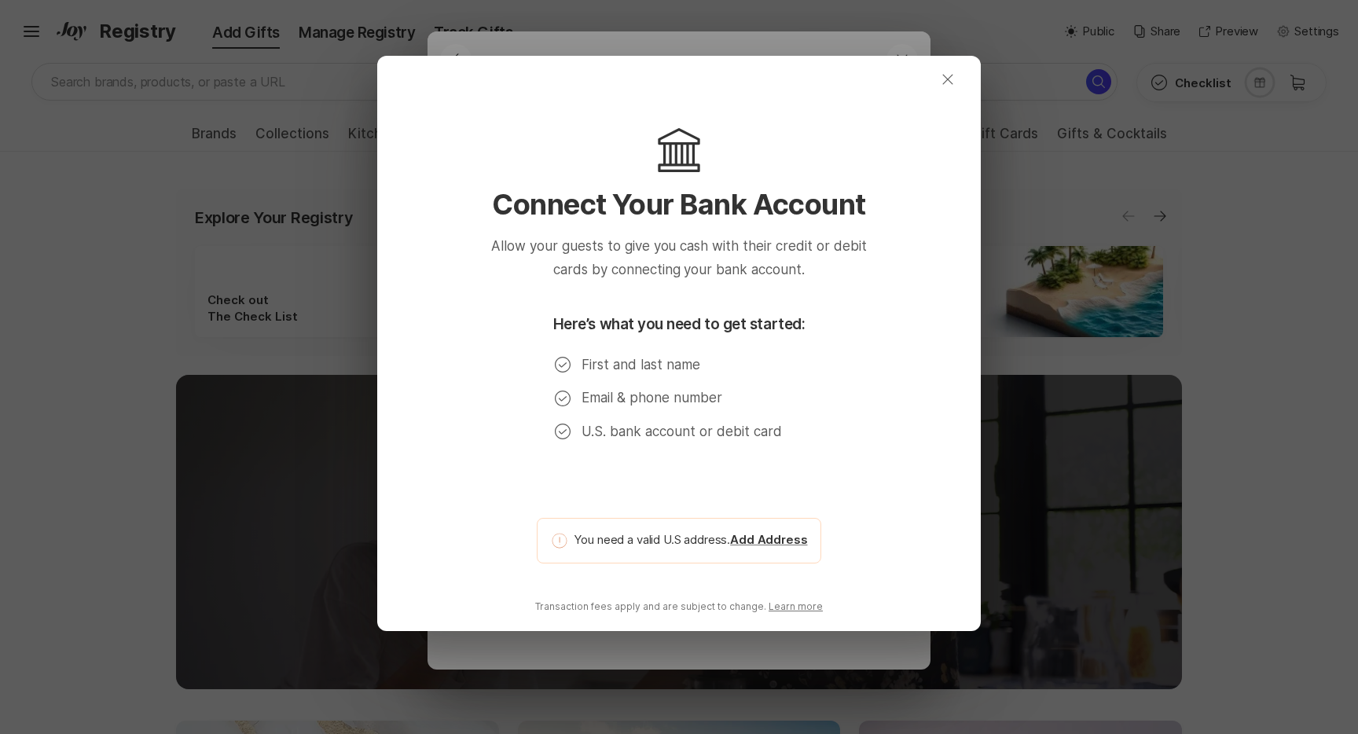
click at [951, 86] on icon "Close" at bounding box center [947, 79] width 19 height 19
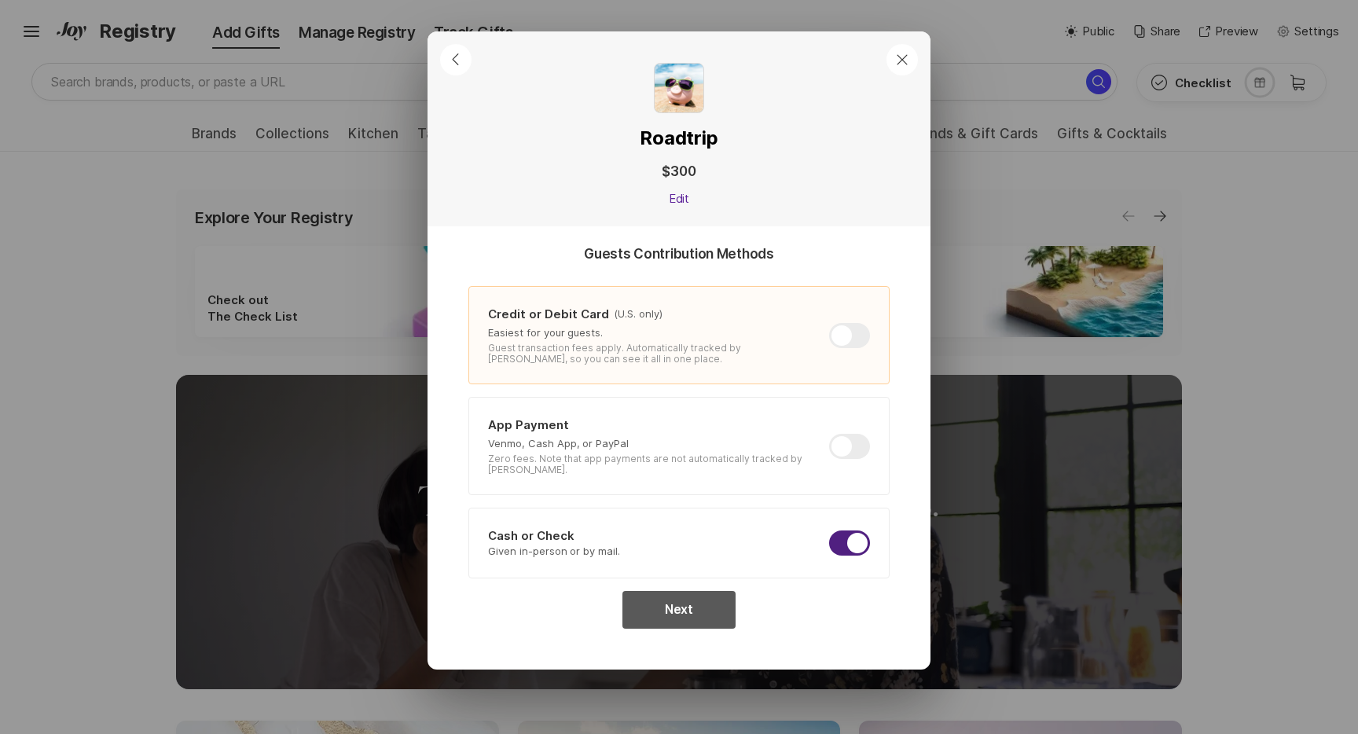
click at [668, 596] on button "Next" at bounding box center [678, 610] width 113 height 38
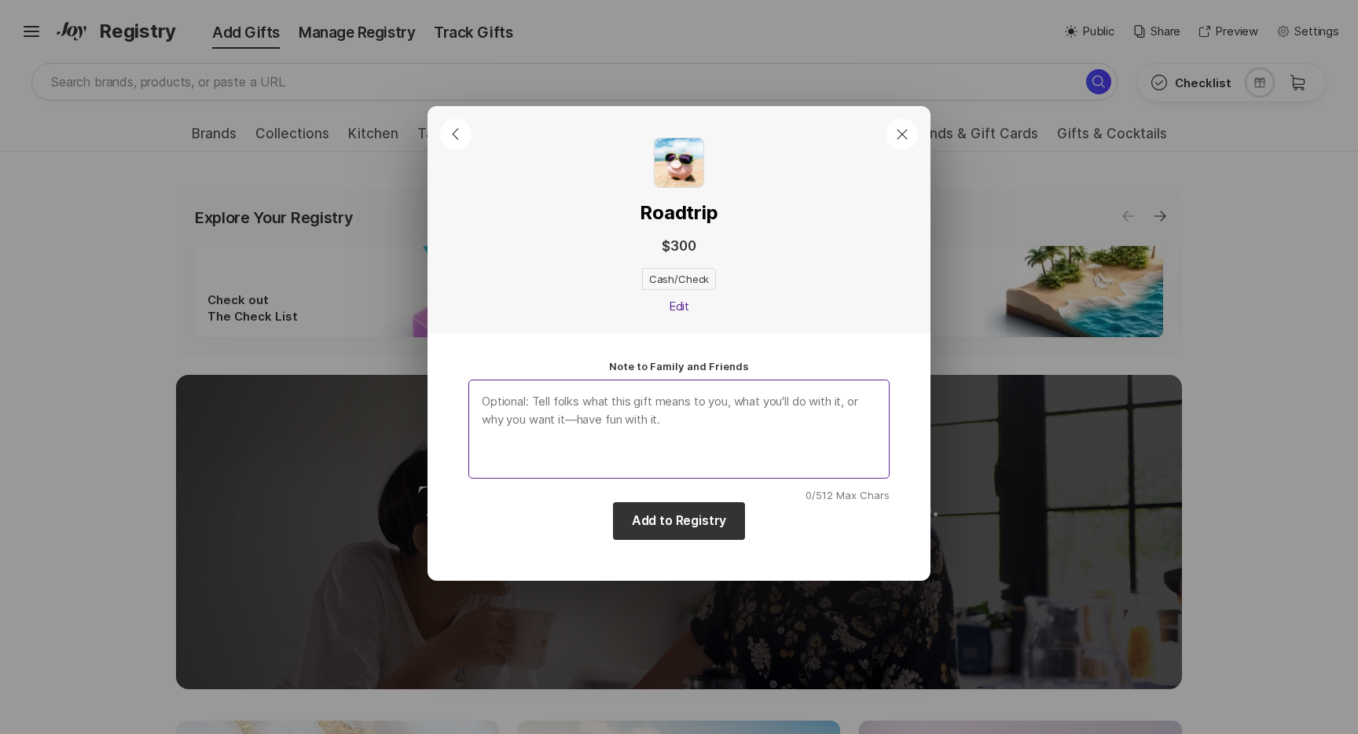
click at [670, 420] on textarea at bounding box center [678, 429] width 421 height 99
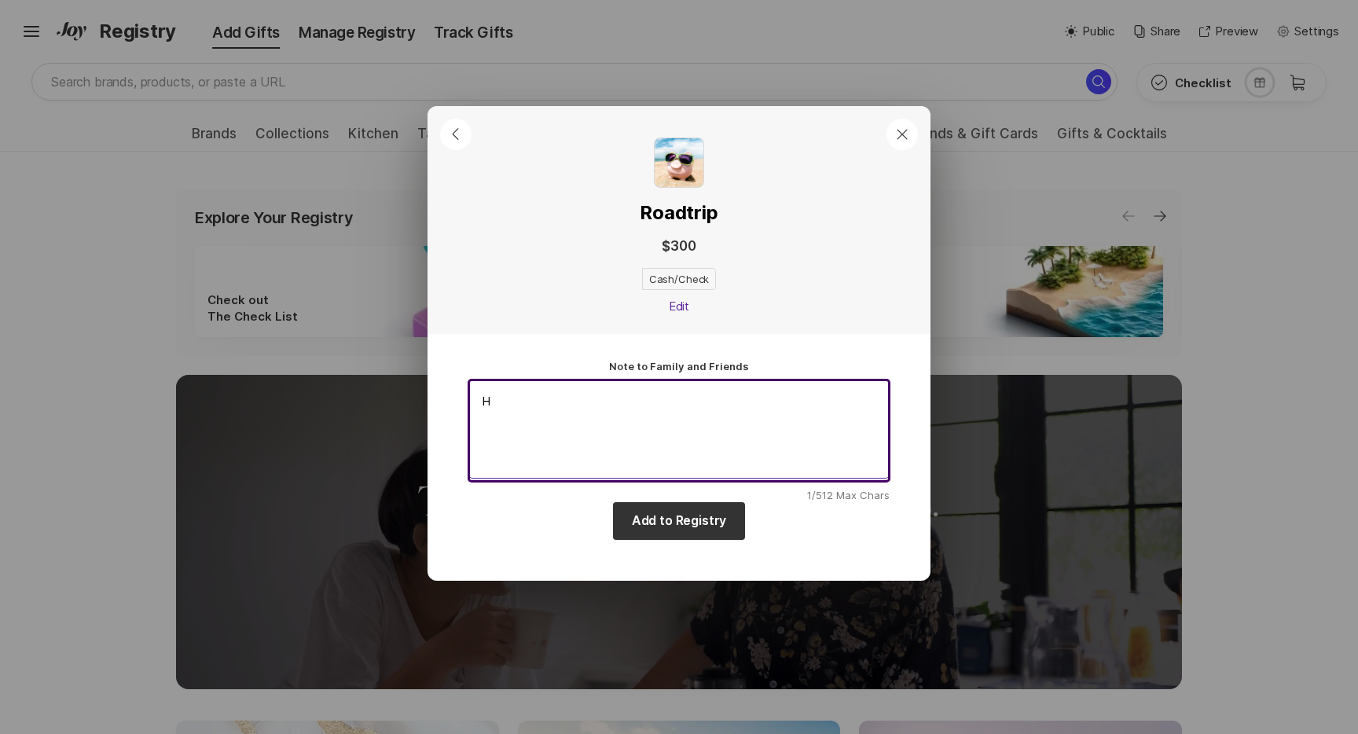
type textarea "x"
type textarea "H"
type textarea "x"
type textarea "He"
type textarea "x"
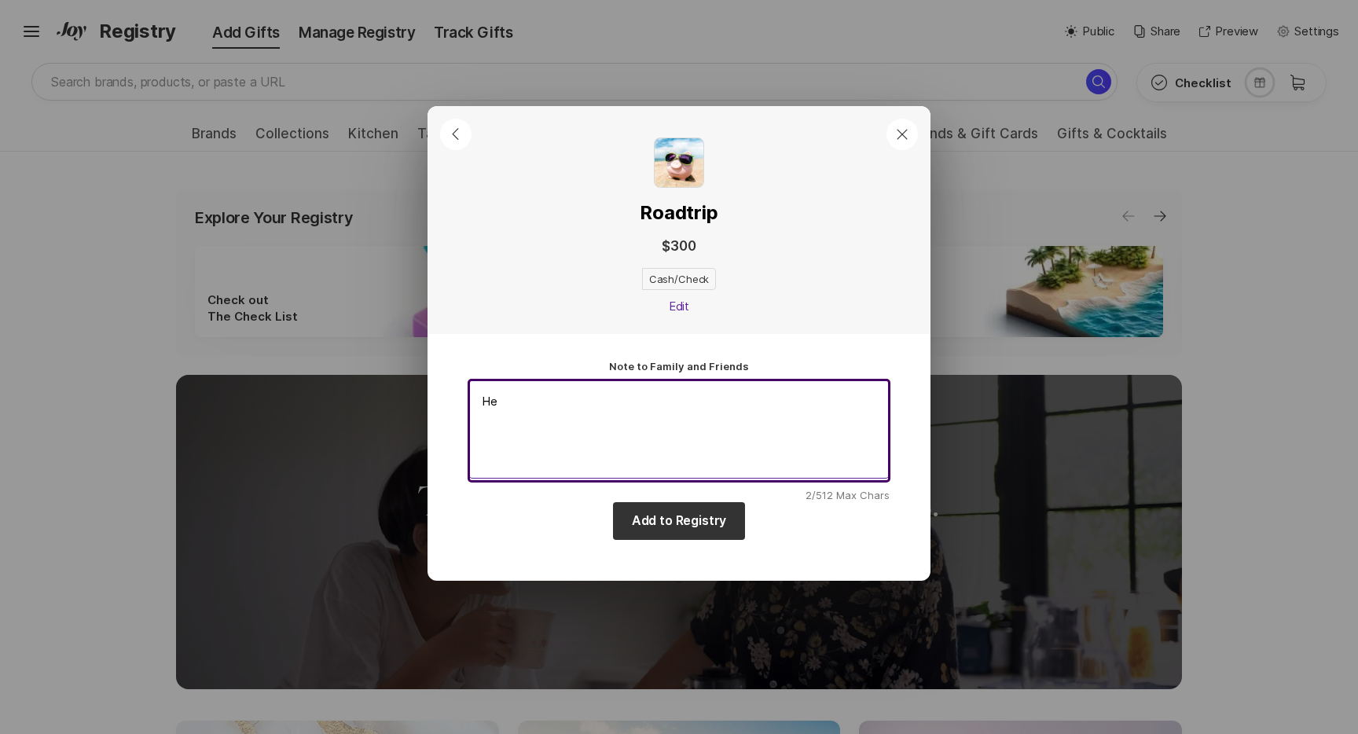
type textarea "Hel"
type textarea "x"
type textarea "Hell"
type textarea "x"
type textarea "Hello"
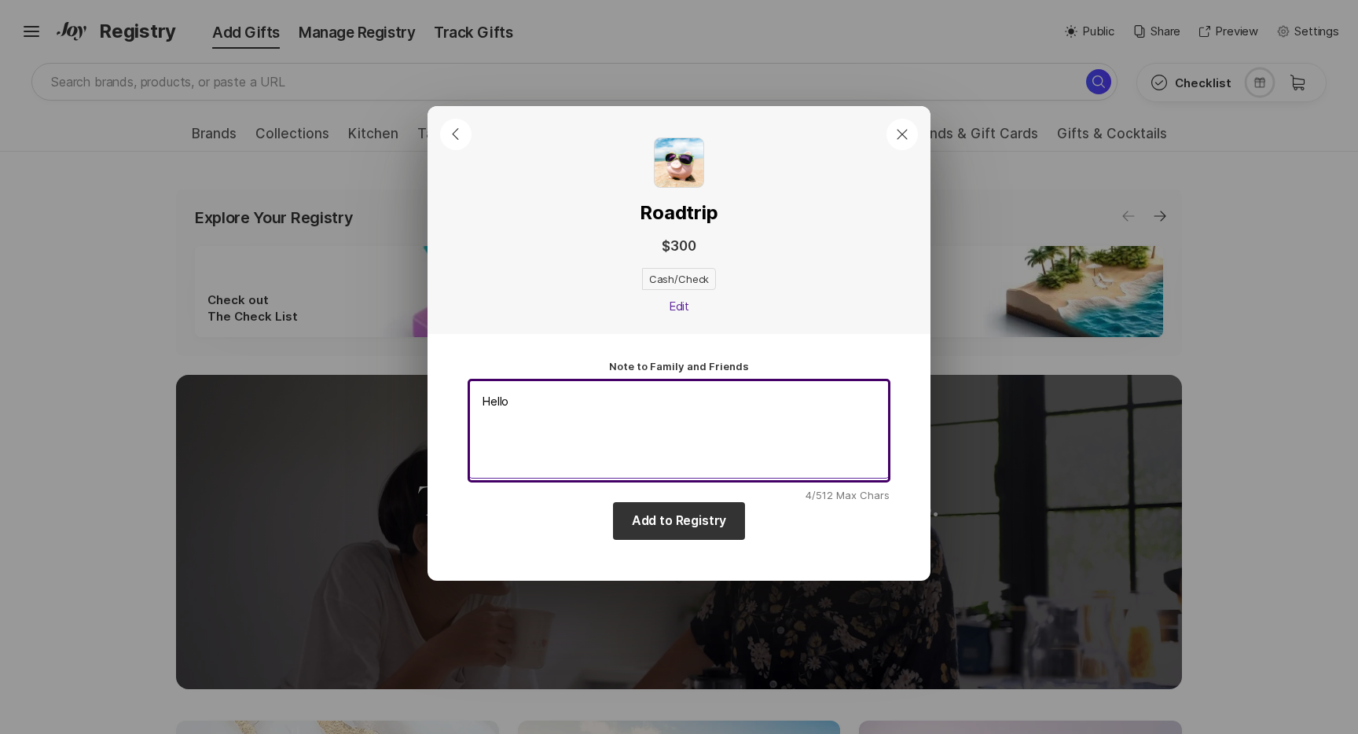
type textarea "x"
type textarea "Hello,"
type textarea "x"
type textarea "Hello, m"
type textarea "x"
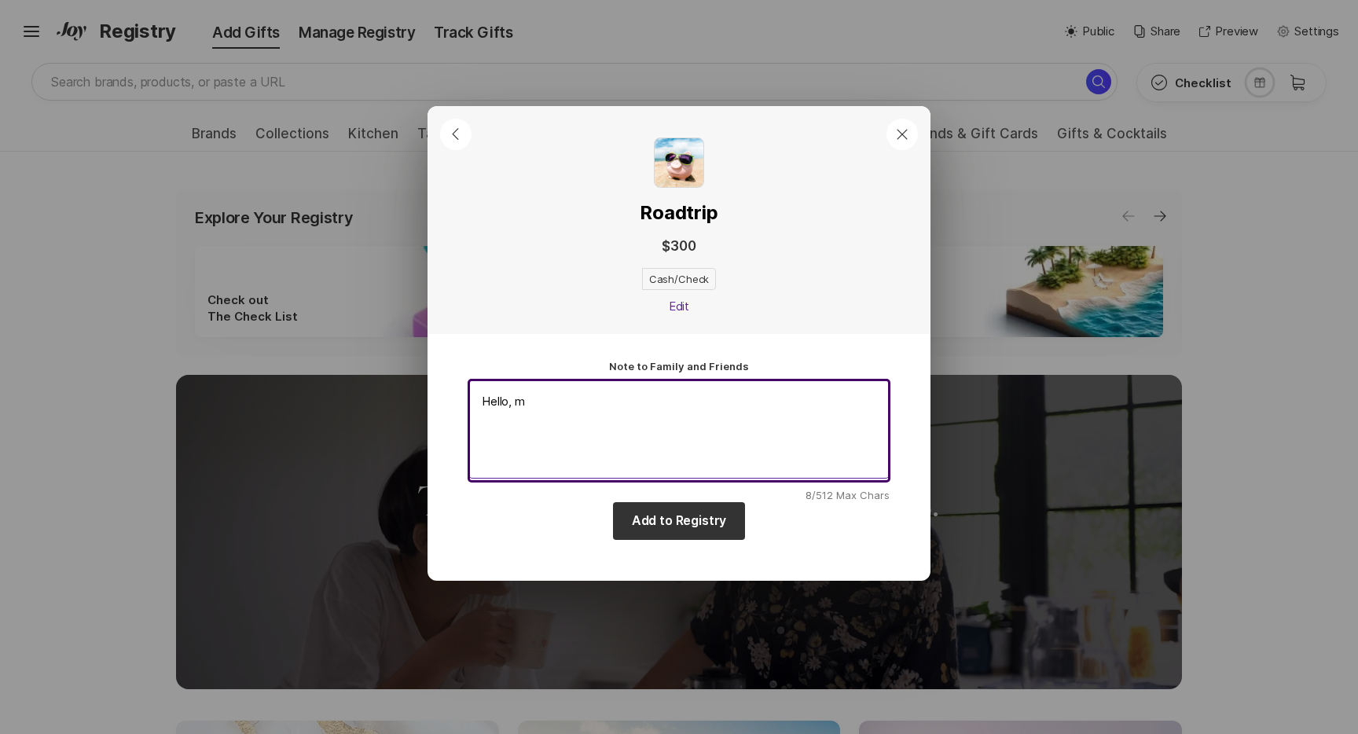
type textarea "Hello, mo"
type textarea "x"
type textarea "Hello, mon"
type textarea "x"
type textarea "Hello, money"
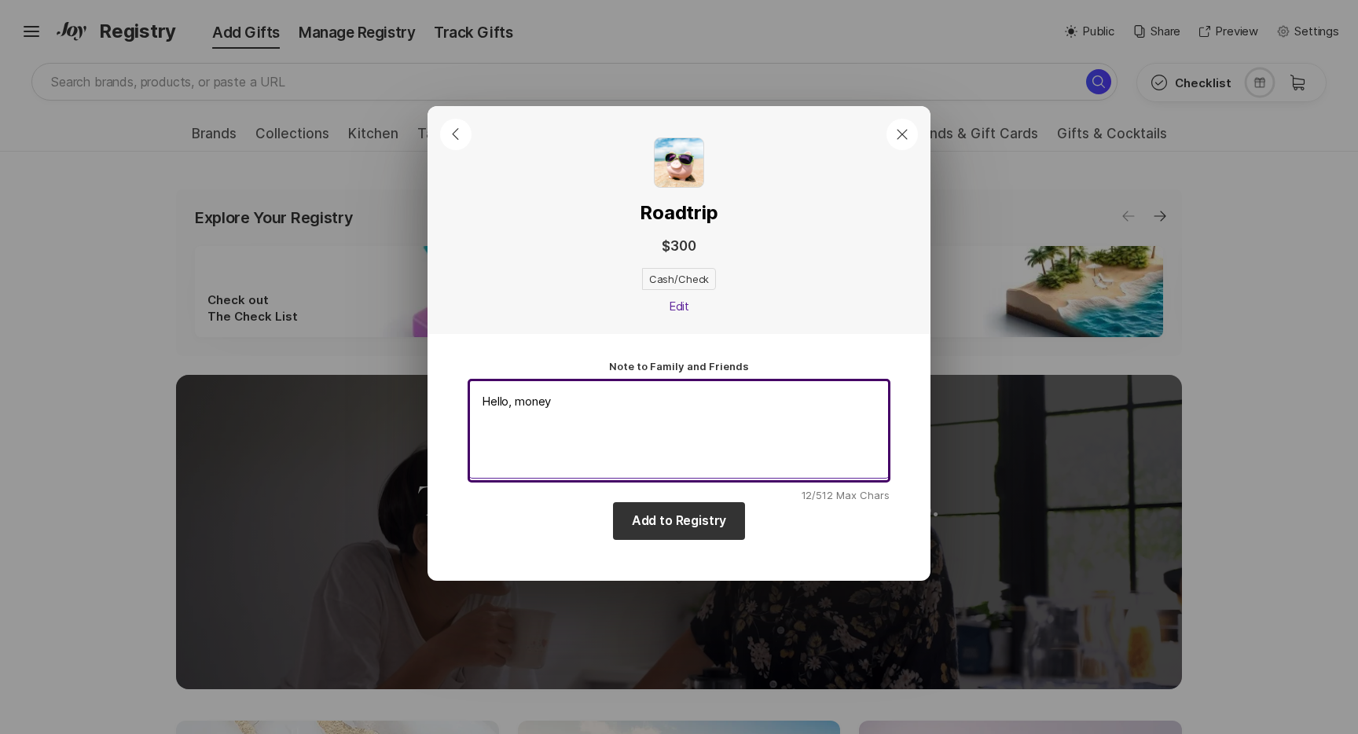
type textarea "x"
type textarea "Hello, money"
type textarea "x"
type textarea "Hello, money p"
type textarea "x"
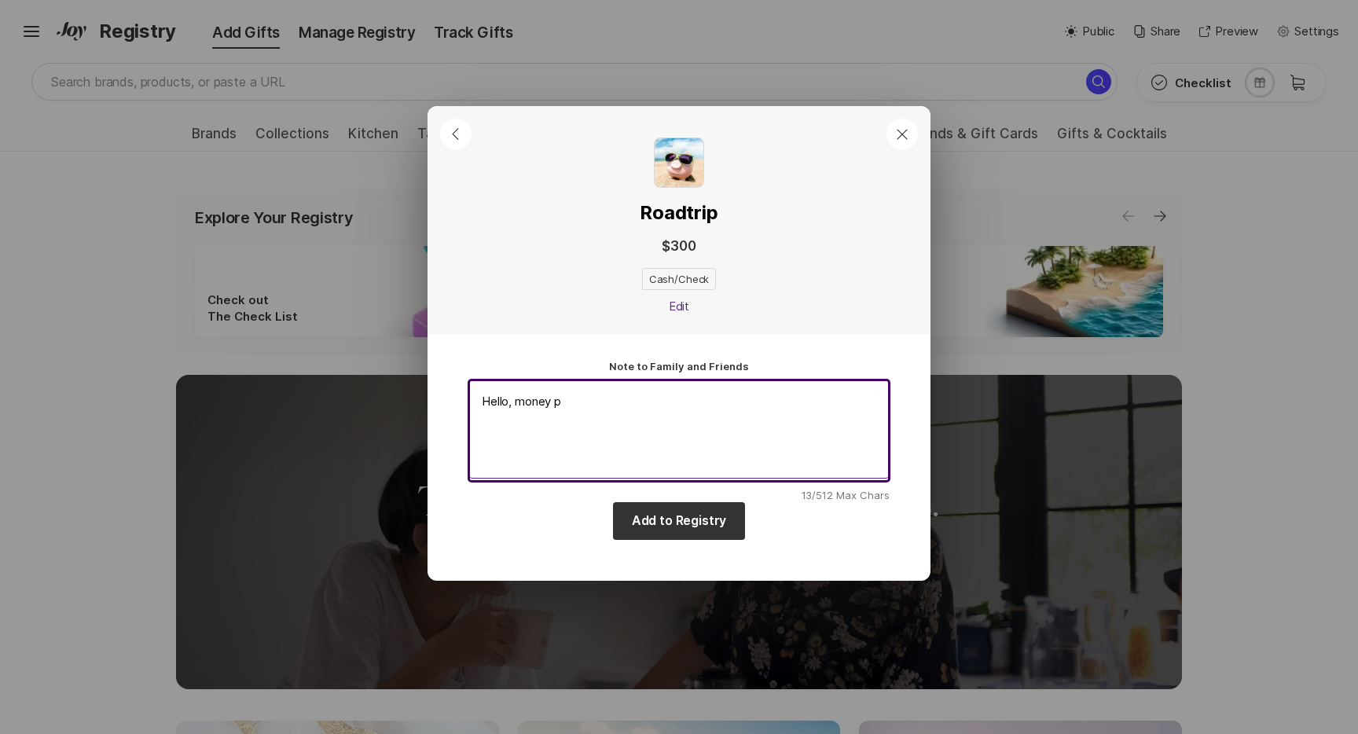
type textarea "Hello, money pl"
type textarea "x"
type textarea "Hello, money ple"
type textarea "x"
type textarea "Hello, money plea"
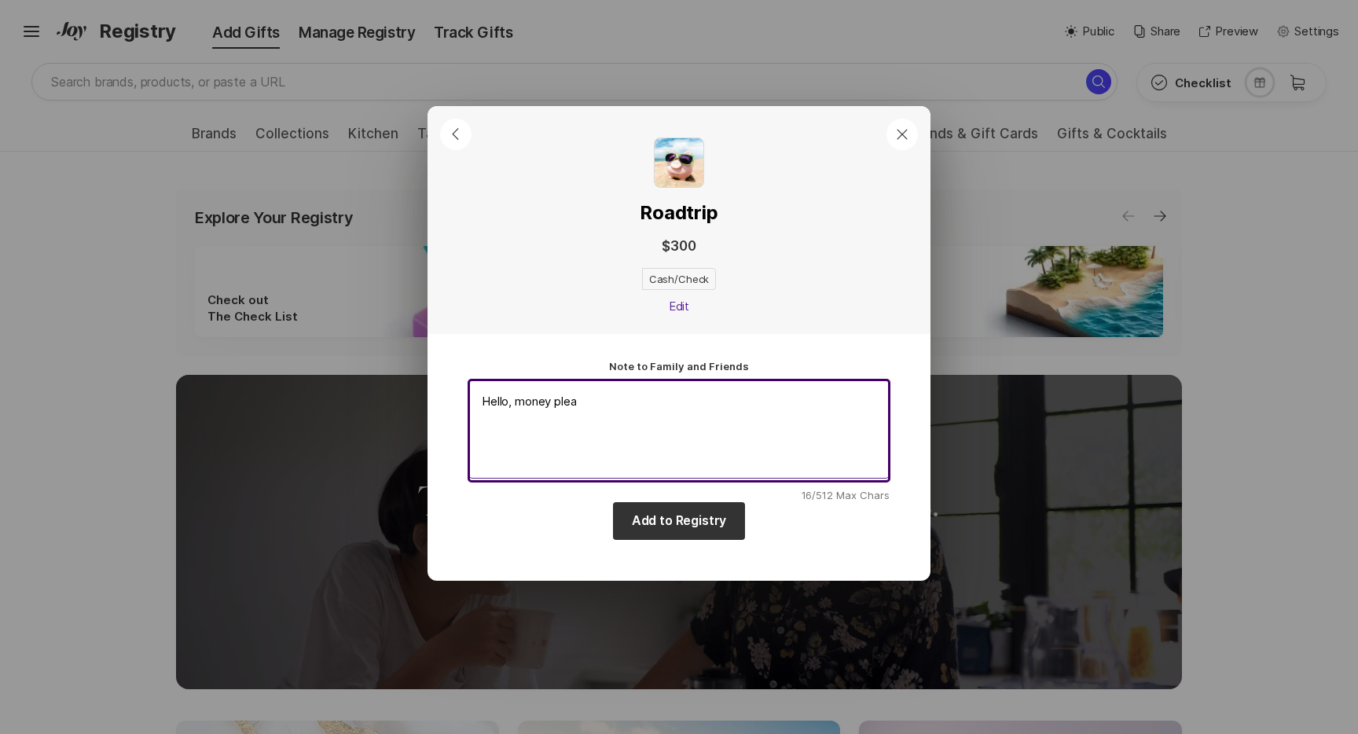
type textarea "x"
type textarea "Hello, money pleas"
type textarea "x"
type textarea "Hello, money please"
click at [677, 533] on button "Add to Registry" at bounding box center [679, 521] width 133 height 38
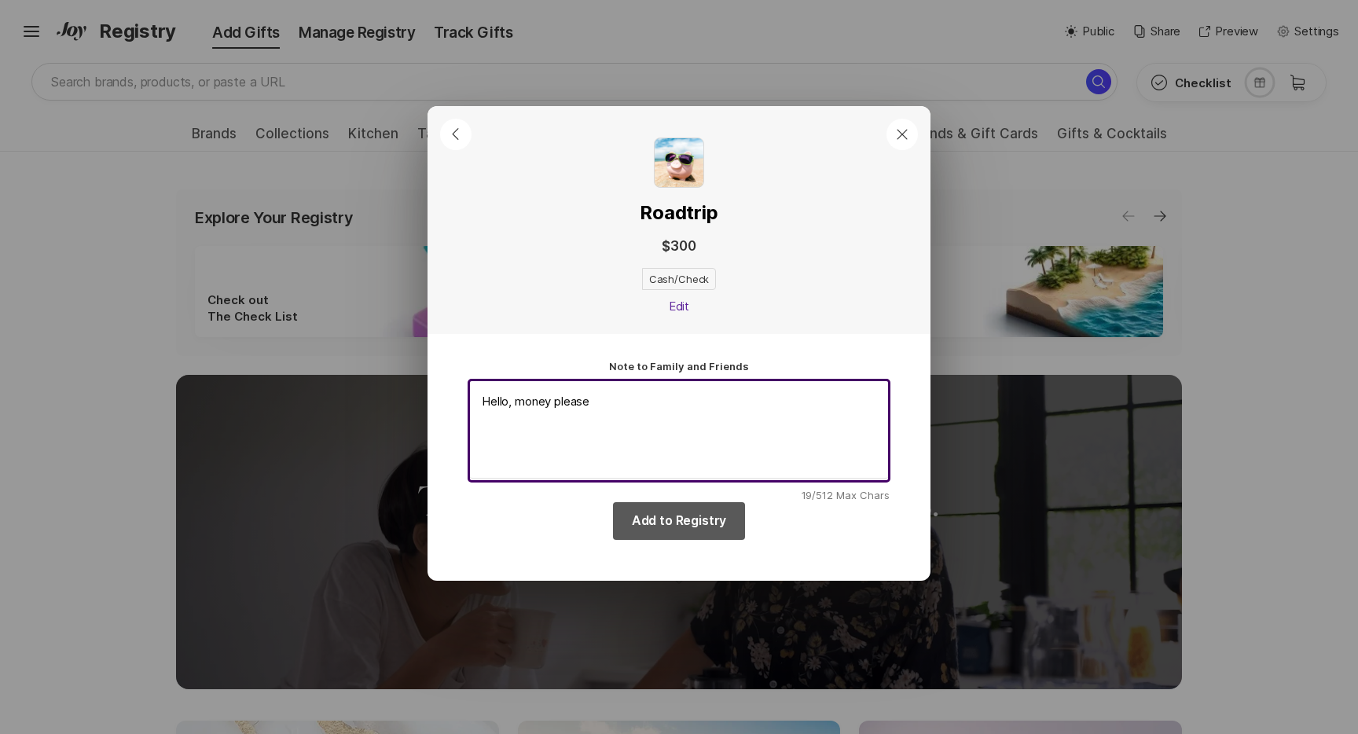
type textarea "x"
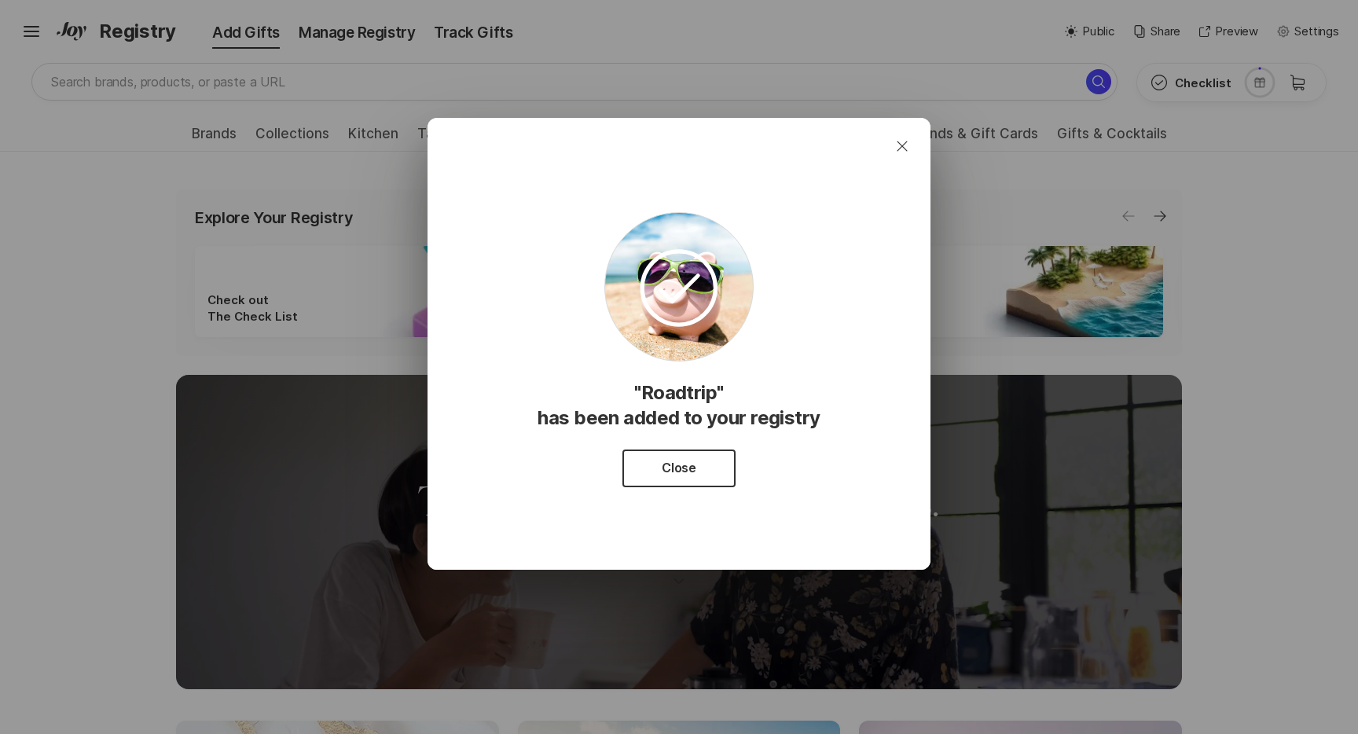
click at [916, 142] on button "Close" at bounding box center [901, 145] width 31 height 31
